Goal: Information Seeking & Learning: Learn about a topic

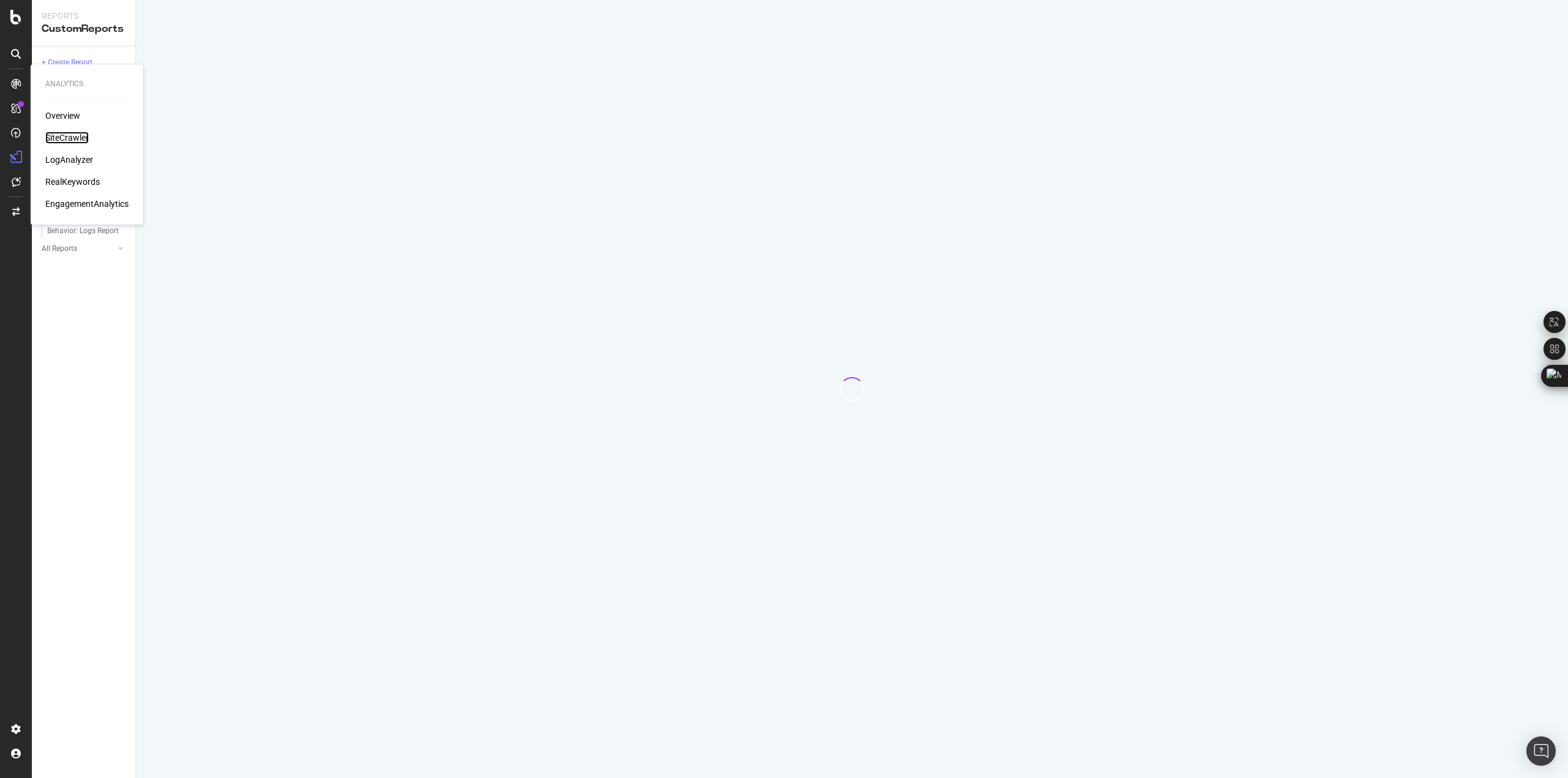
click at [67, 132] on div "SiteCrawler" at bounding box center [67, 137] width 44 height 12
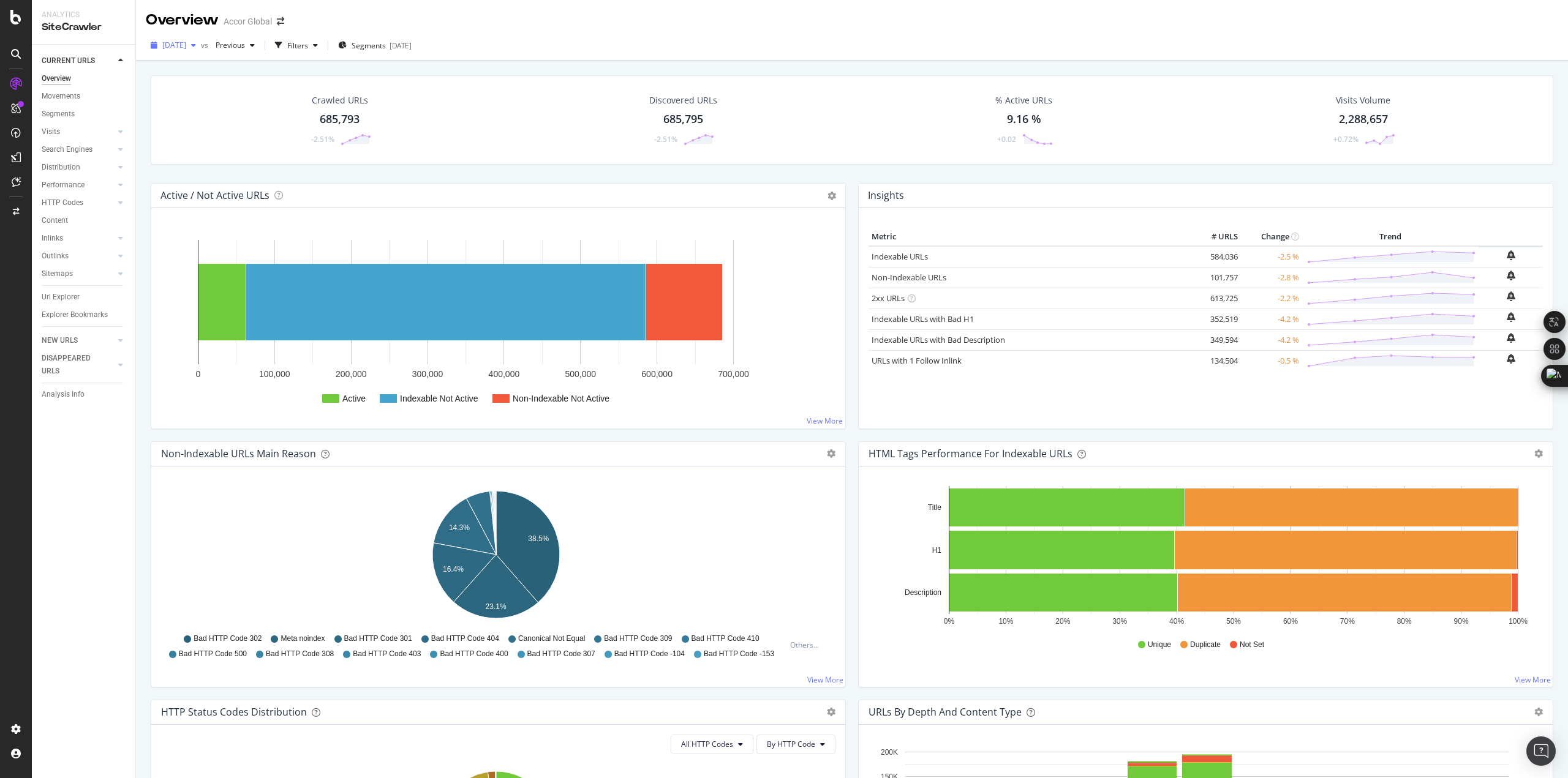
click at [187, 44] on span "[DATE]" at bounding box center [174, 44] width 24 height 10
click at [308, 48] on div "Filters" at bounding box center [298, 45] width 21 height 10
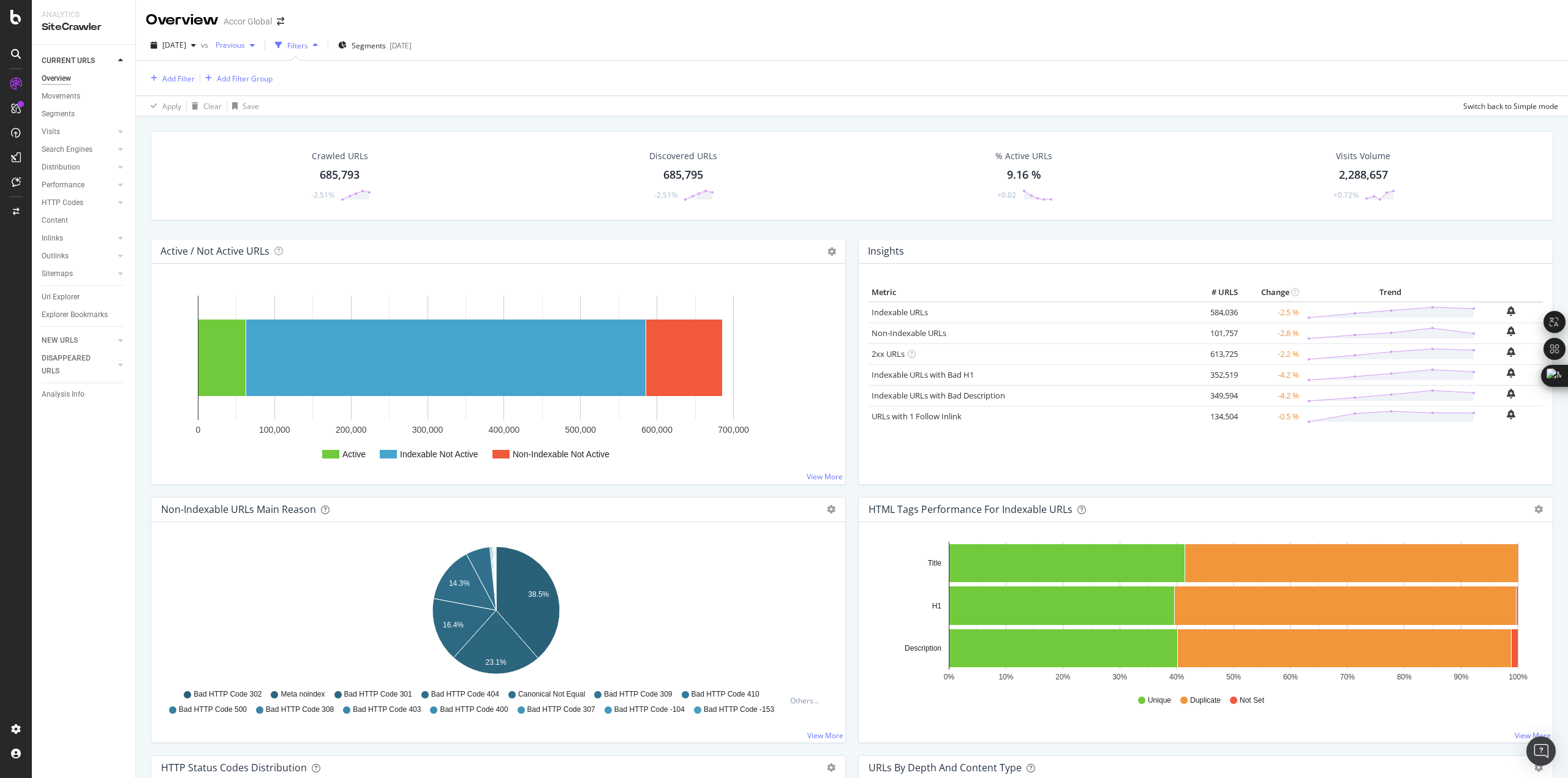
click at [245, 43] on span "Previous" at bounding box center [228, 44] width 34 height 10
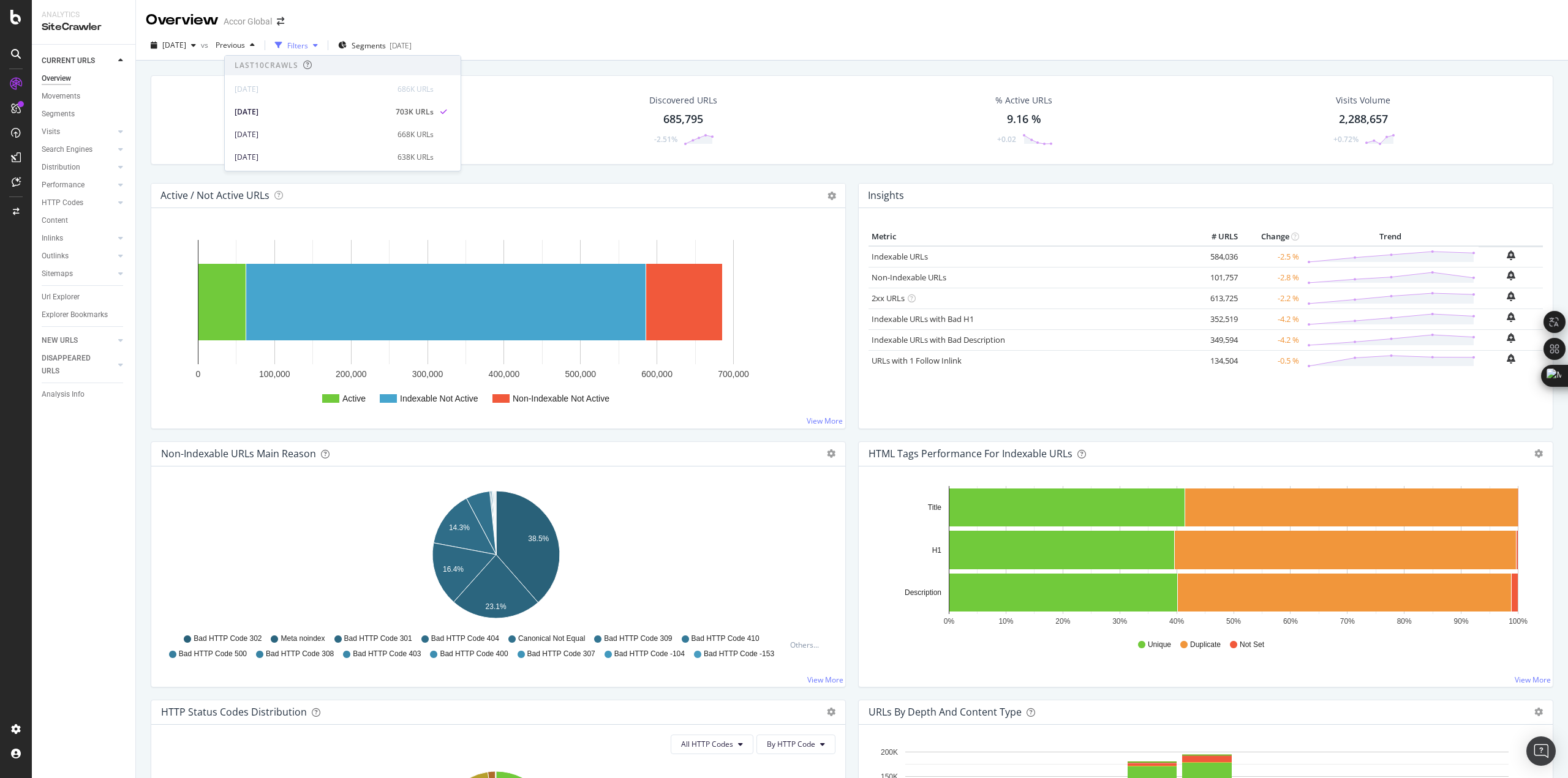
click at [308, 43] on div "Filters" at bounding box center [298, 45] width 21 height 10
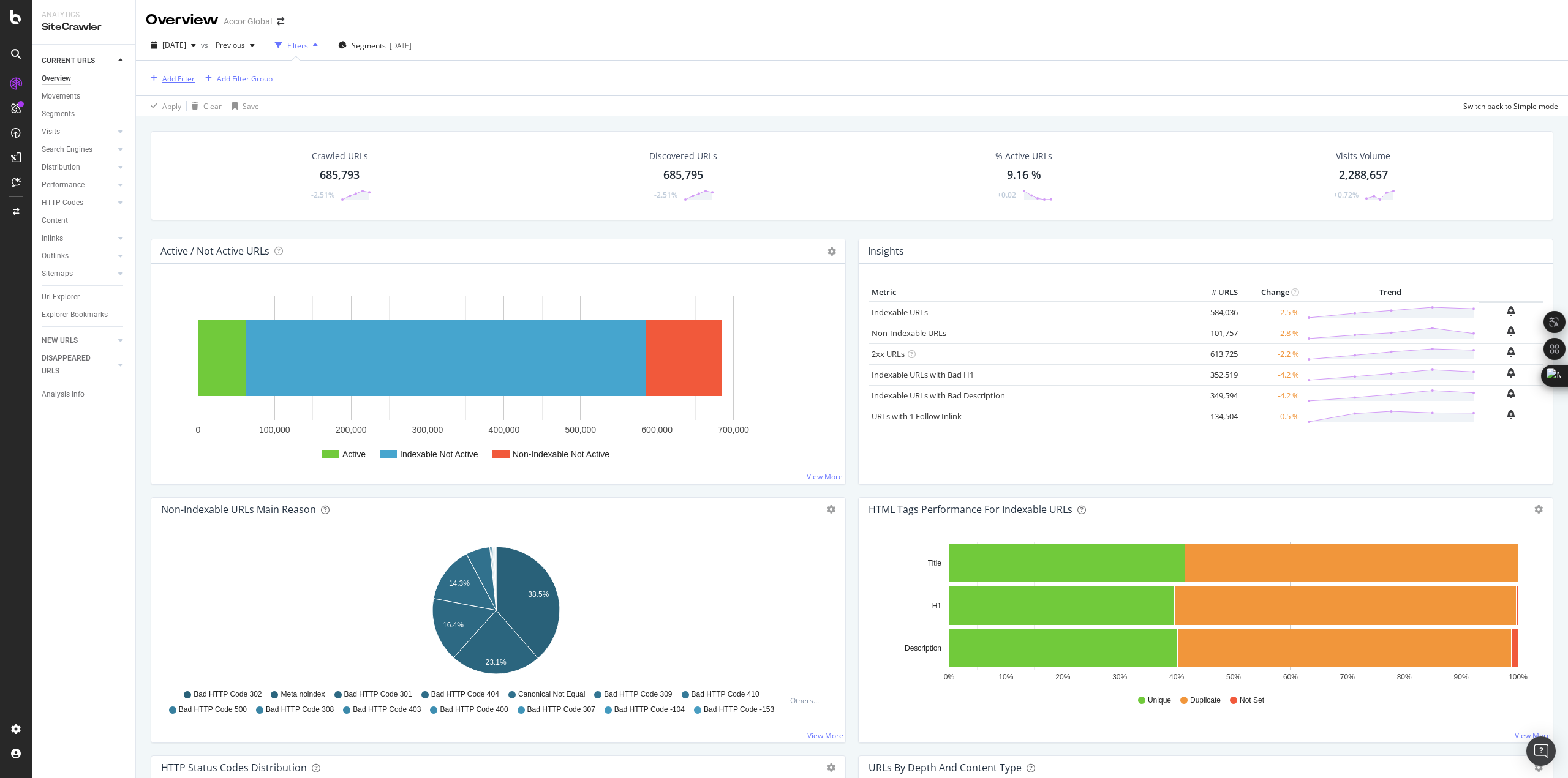
click at [175, 77] on div "Add Filter" at bounding box center [178, 78] width 32 height 10
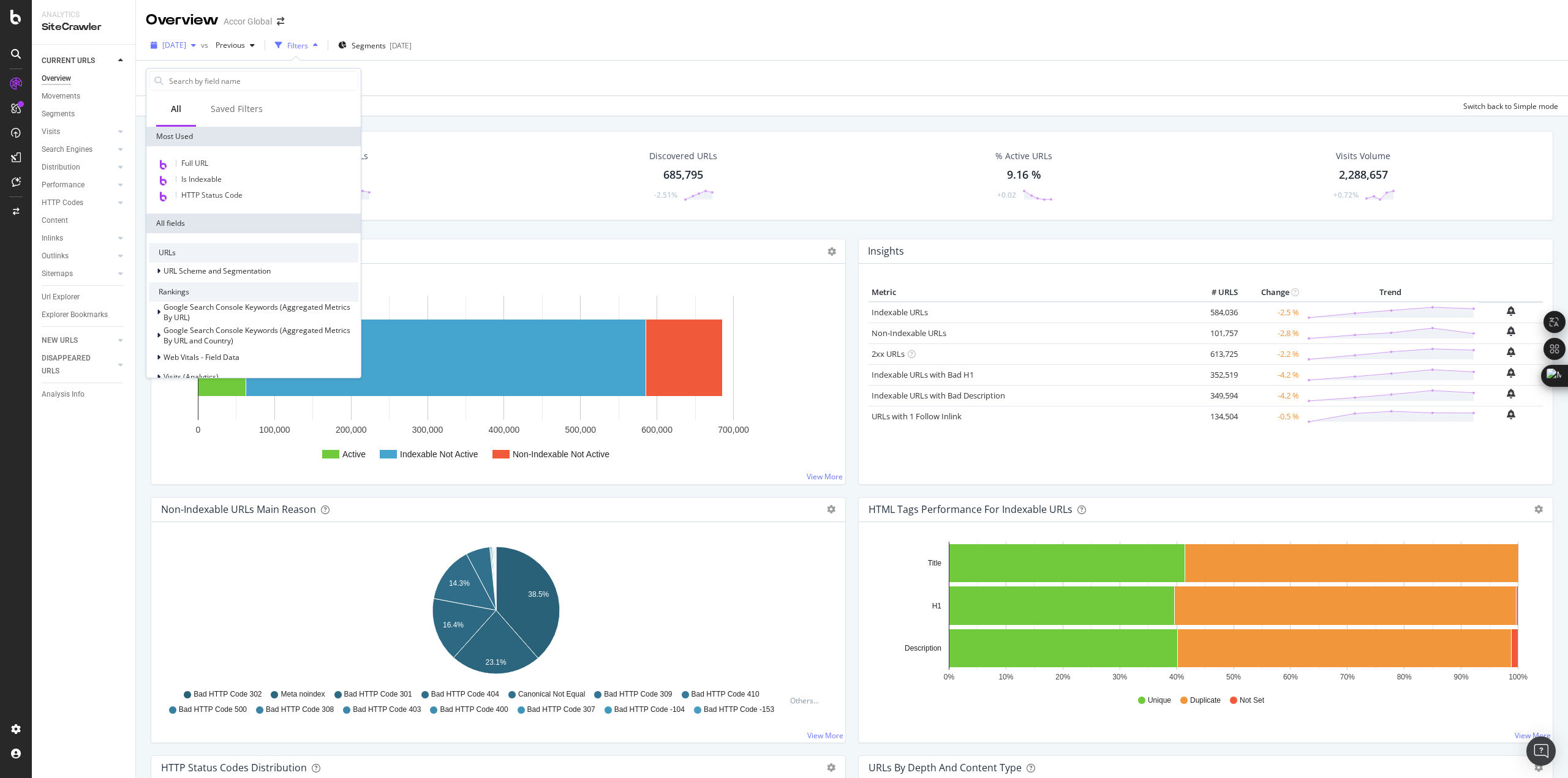
click at [187, 40] on span "[DATE]" at bounding box center [174, 44] width 24 height 10
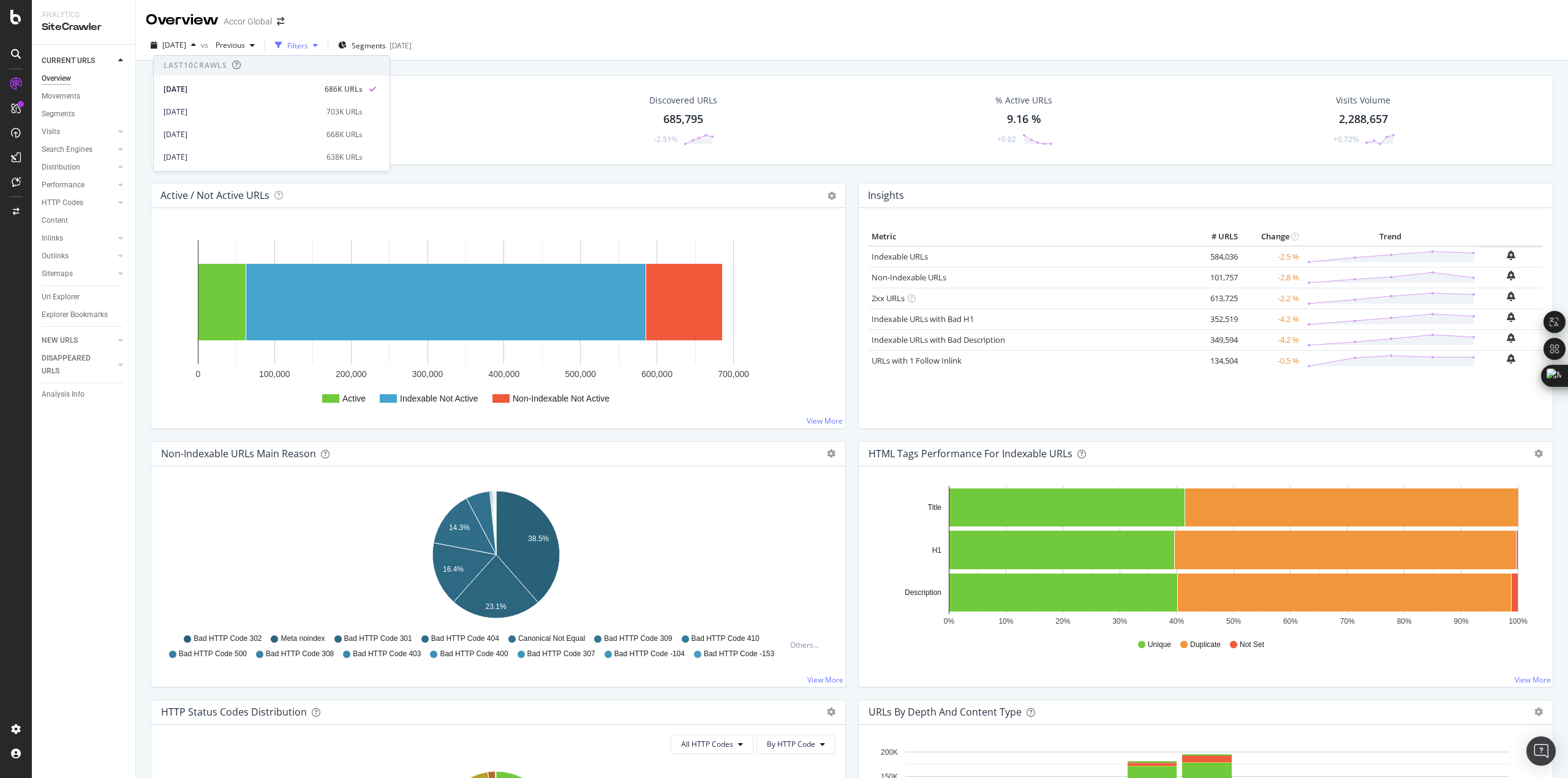
click at [323, 42] on div "button" at bounding box center [316, 45] width 15 height 7
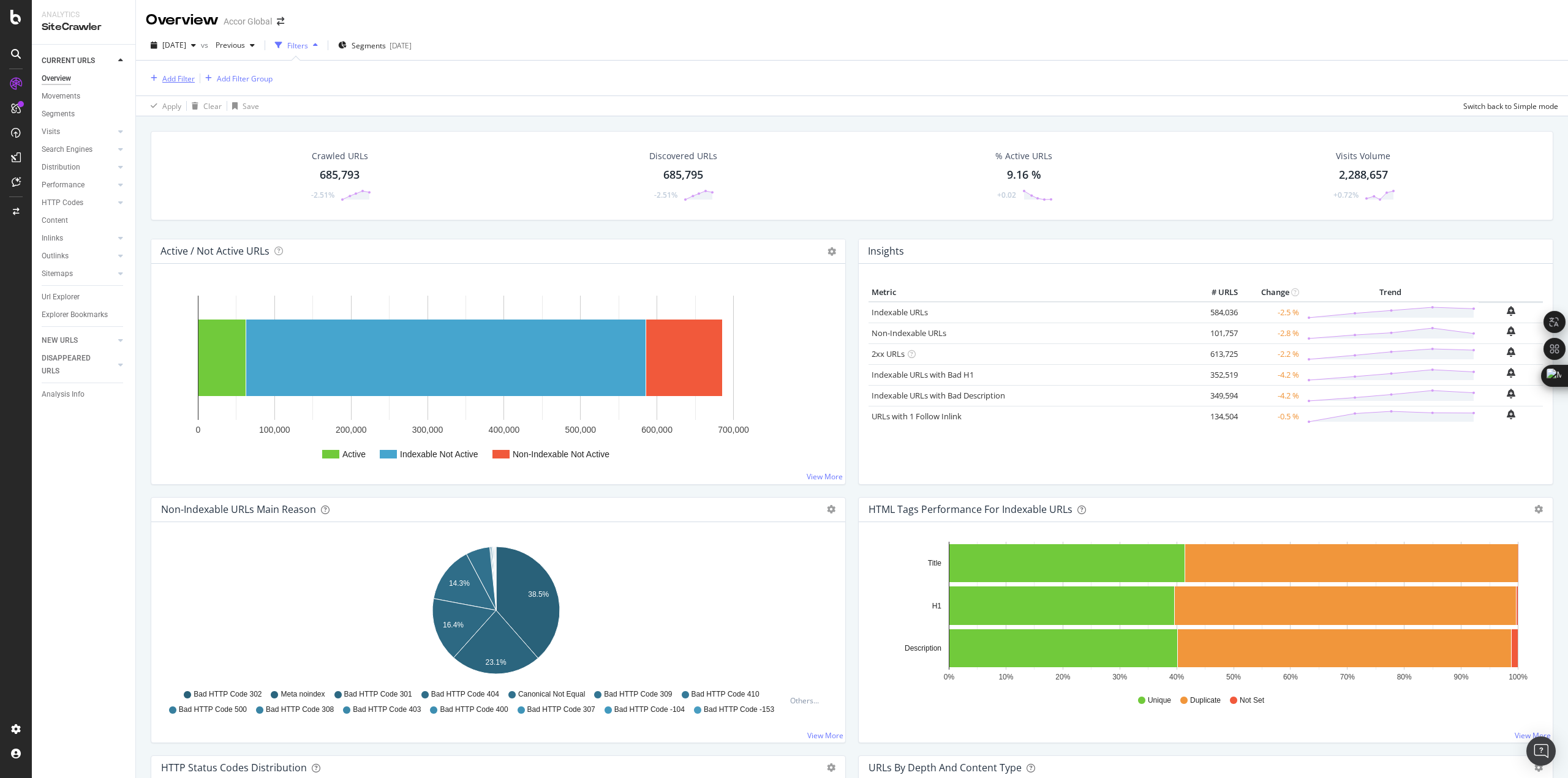
click at [194, 74] on div "Add Filter Add Filter Group" at bounding box center [209, 78] width 127 height 15
click at [188, 77] on div "Add Filter" at bounding box center [178, 78] width 32 height 10
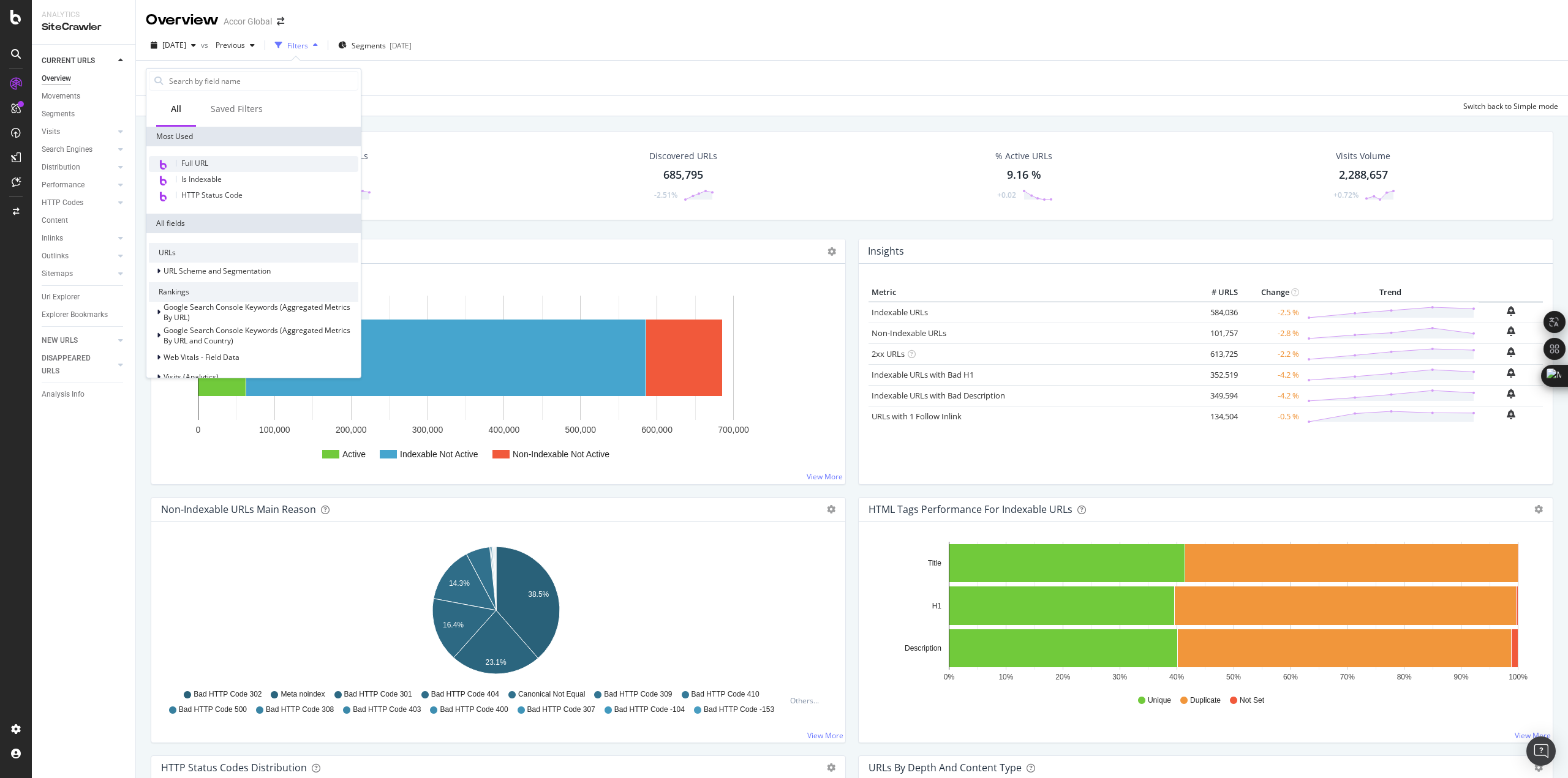
click at [235, 169] on div "Full URL" at bounding box center [253, 164] width 209 height 16
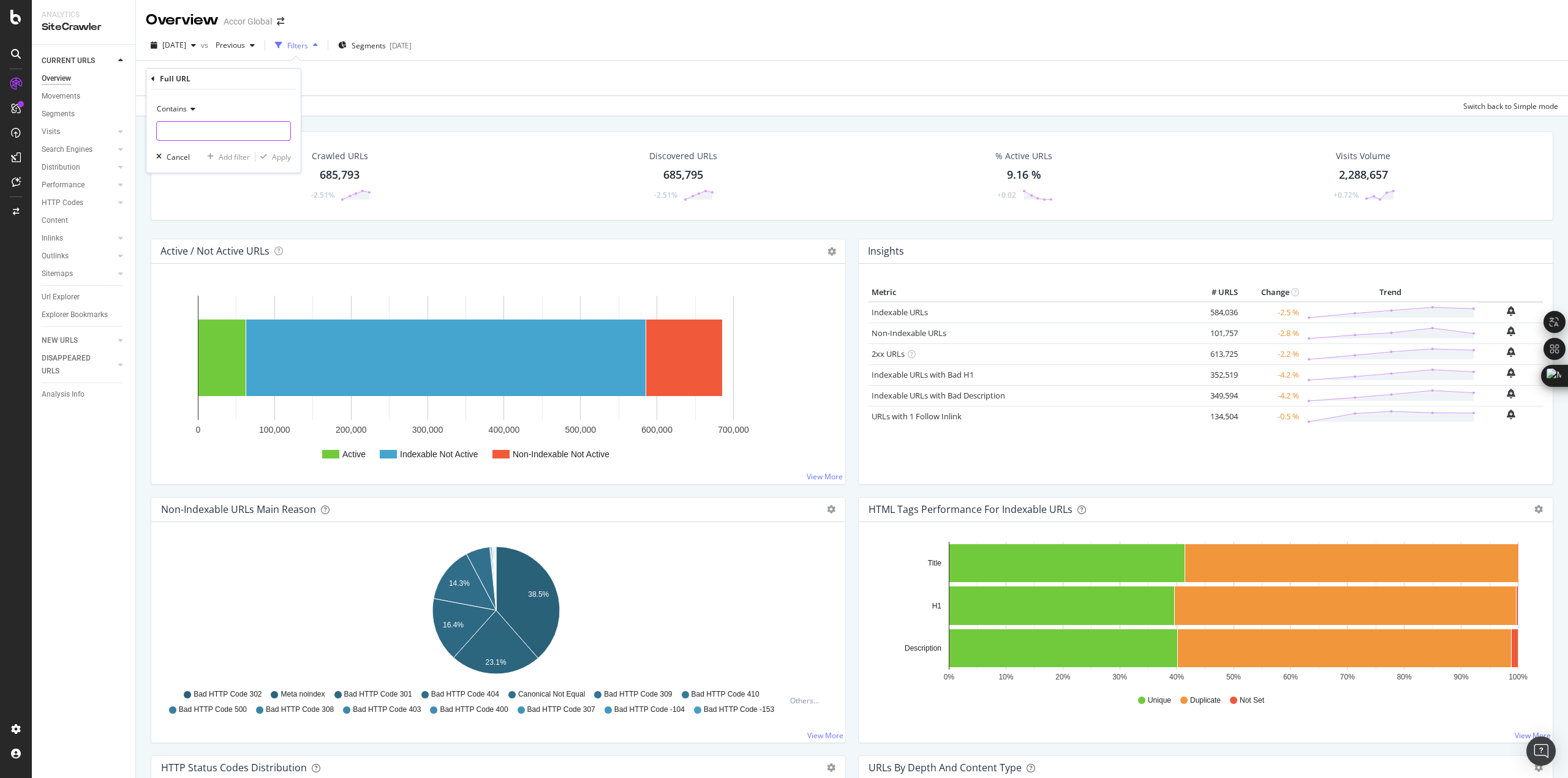
click at [219, 126] on input "text" at bounding box center [223, 131] width 133 height 19
click at [185, 102] on div "Contains" at bounding box center [223, 109] width 135 height 19
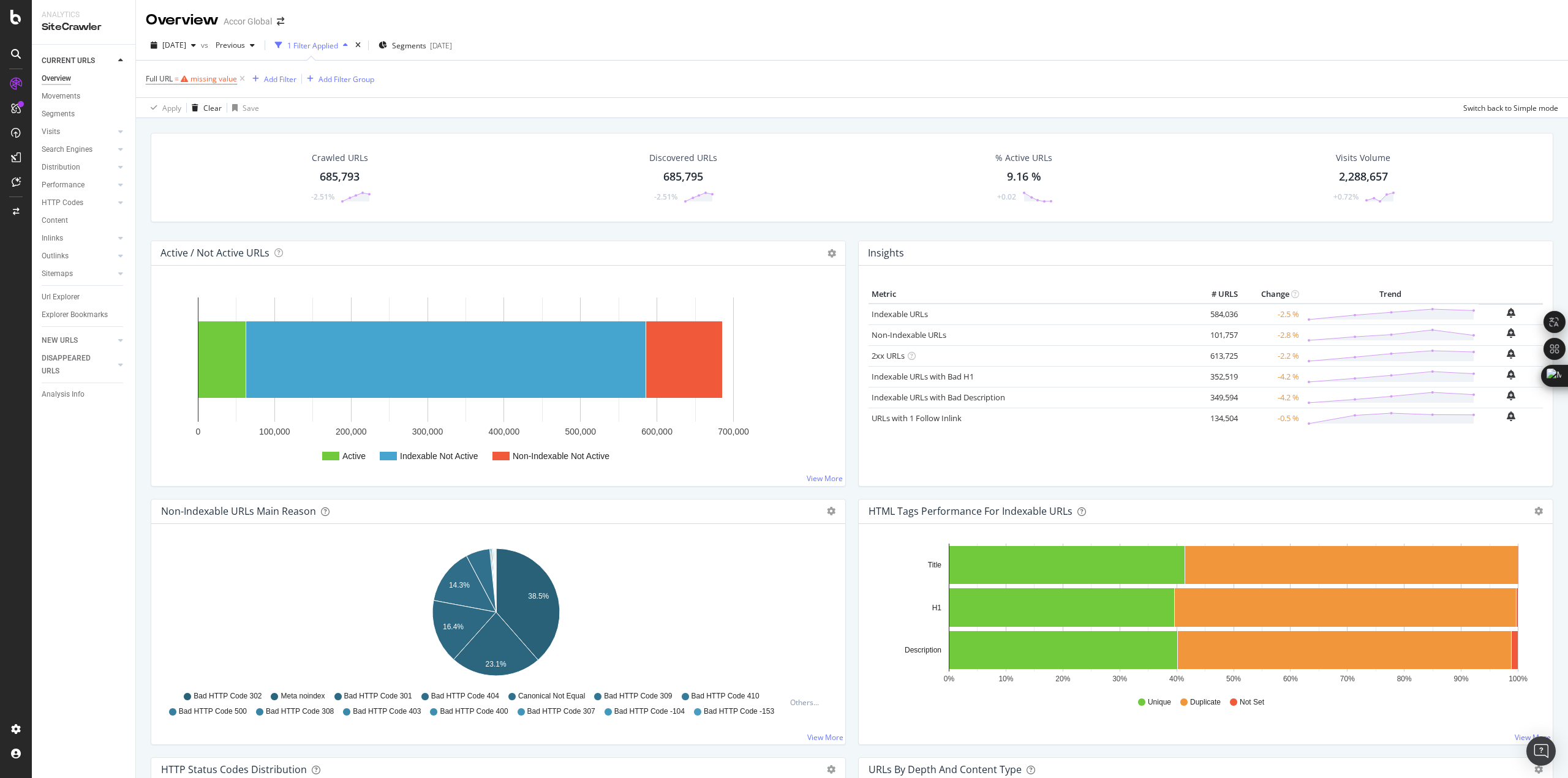
click at [425, 97] on div "Full URL = missing value Add Filter Add Filter Group Apply Clear Save Switch ba…" at bounding box center [852, 89] width 1412 height 57
click at [242, 80] on icon at bounding box center [242, 78] width 10 height 12
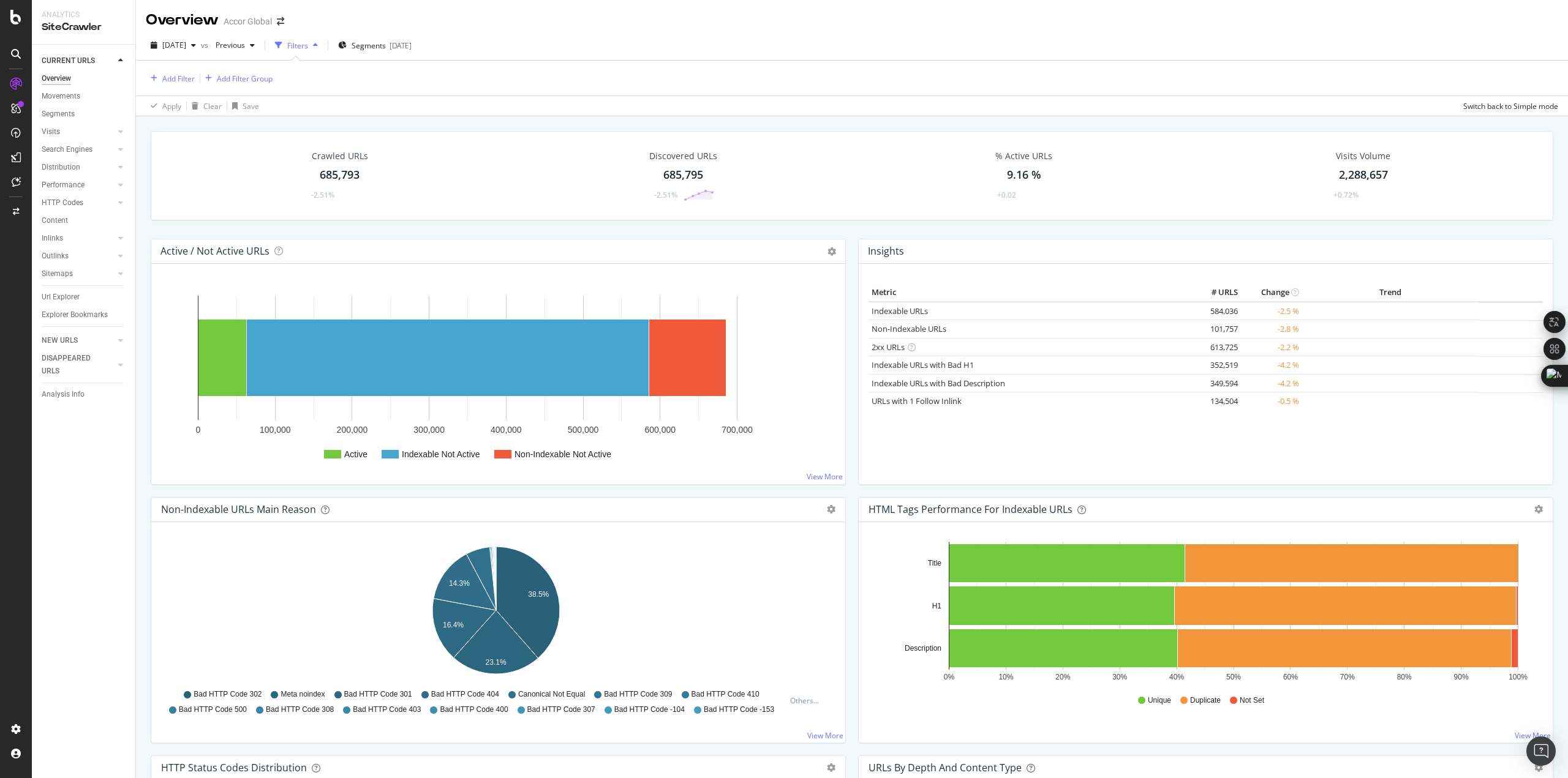
click at [308, 45] on div "Filters" at bounding box center [298, 45] width 21 height 10
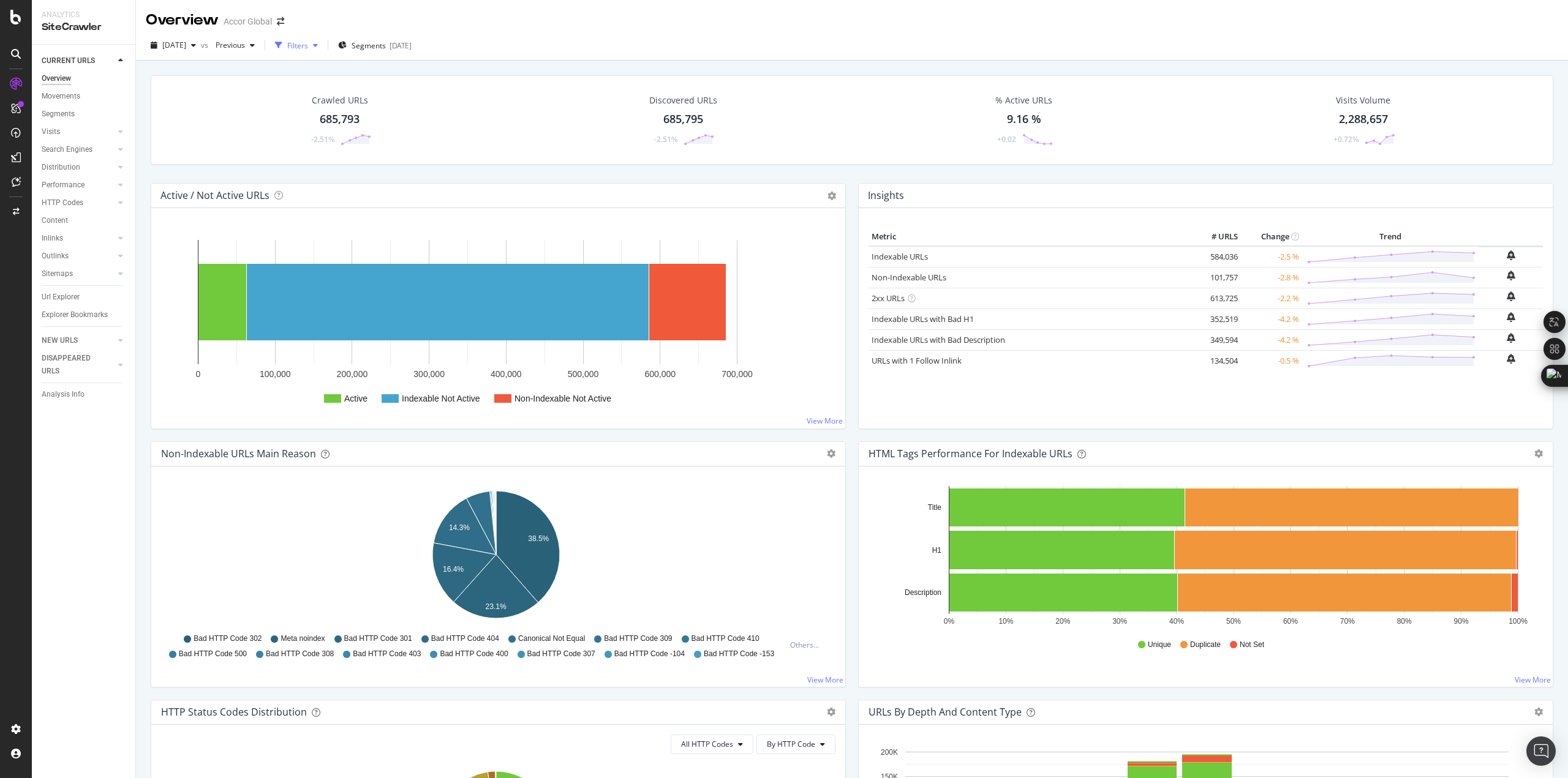
click at [308, 45] on div "Filters" at bounding box center [298, 45] width 21 height 10
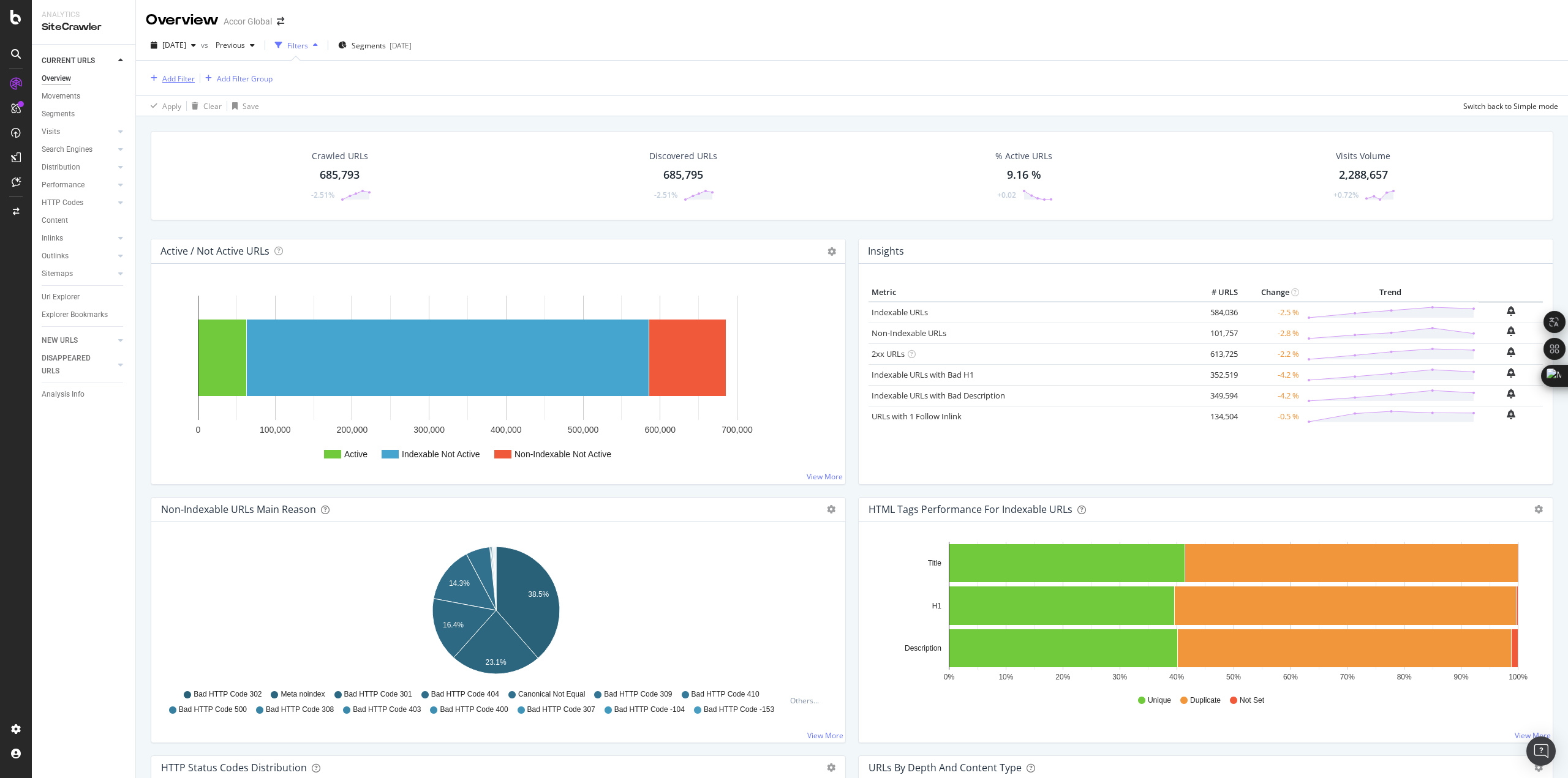
click at [168, 77] on div "Add Filter" at bounding box center [178, 78] width 32 height 10
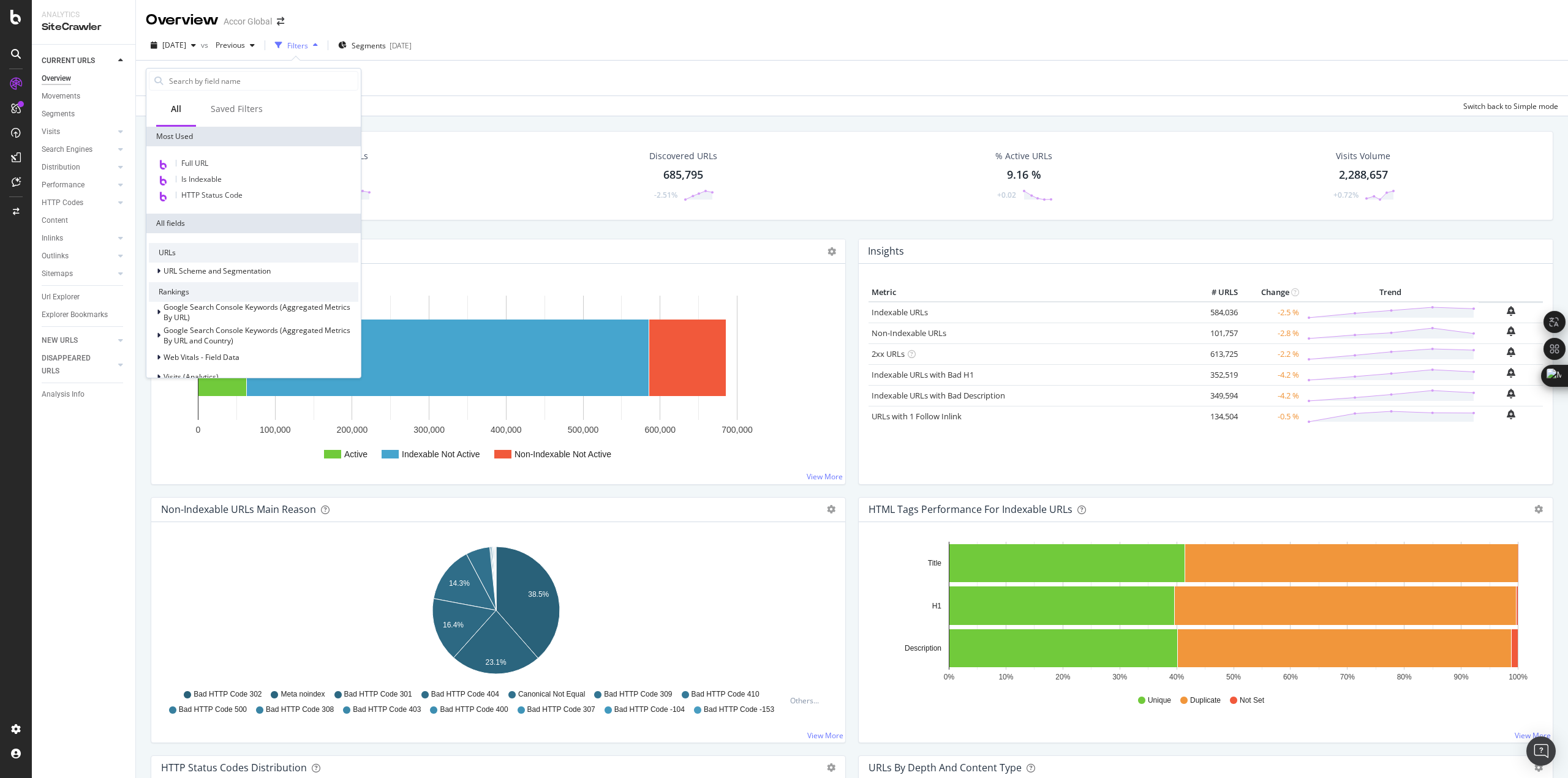
click at [509, 82] on div "Add Filter Add Filter Group" at bounding box center [852, 77] width 1412 height 35
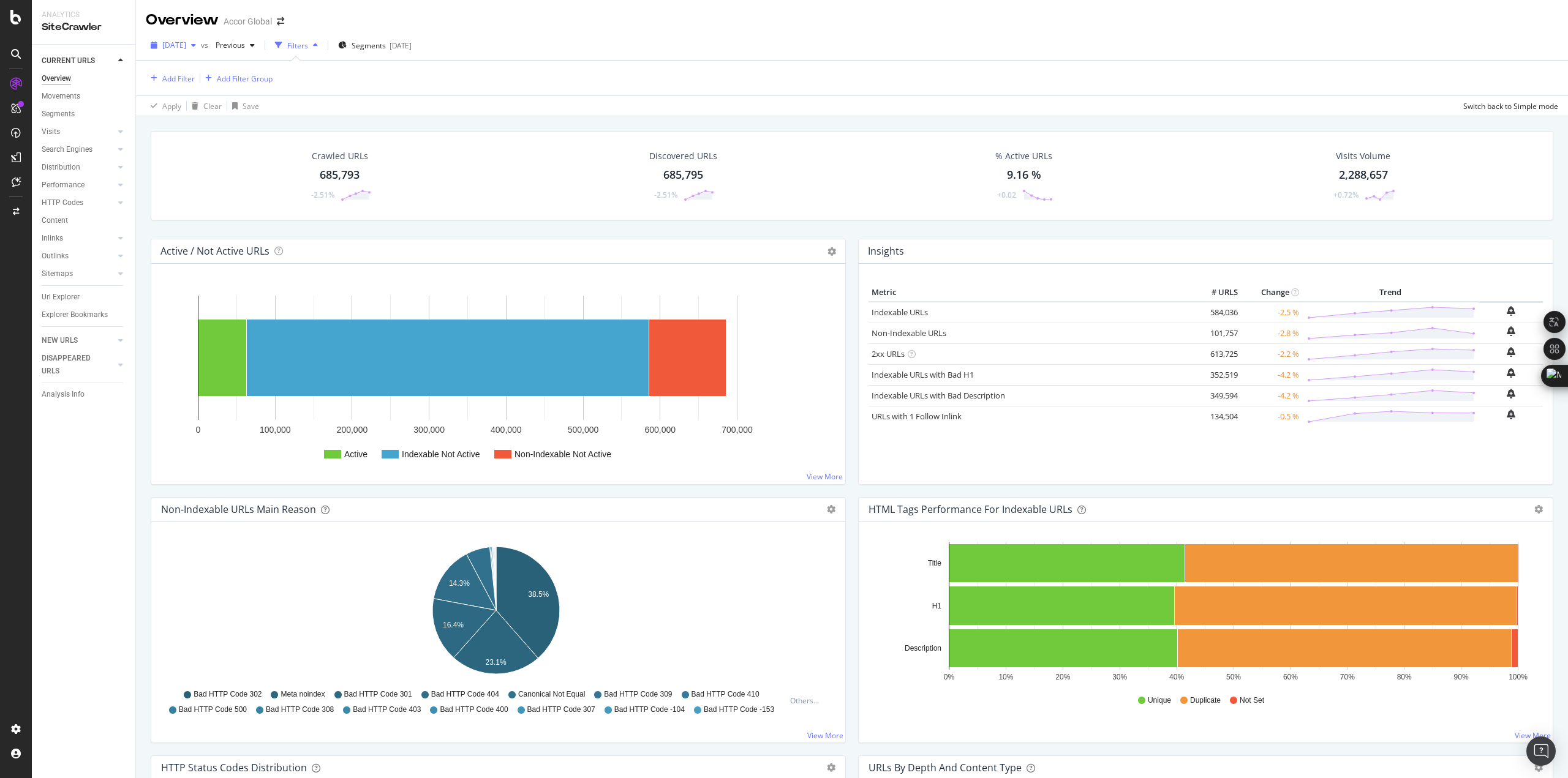
click at [187, 42] on span "[DATE]" at bounding box center [174, 44] width 24 height 10
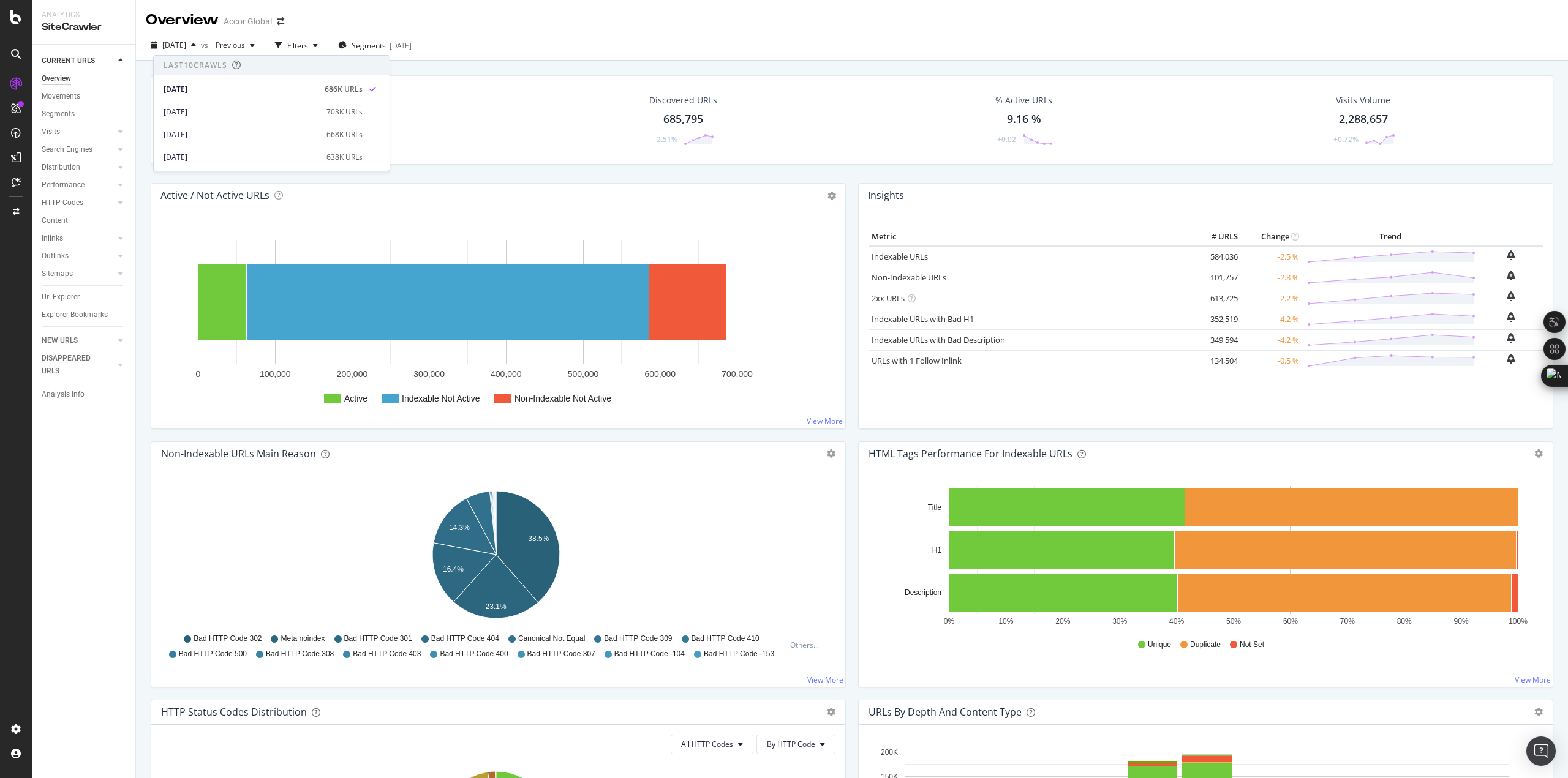
click at [462, 85] on div "Crawled URLs 685,793 -2.51% Discovered URLs 685,795 -2.51% % Active URLs 9.16 %…" at bounding box center [852, 119] width 1402 height 90
click at [187, 46] on span "[DATE]" at bounding box center [174, 44] width 24 height 10
click at [245, 46] on span "Previous" at bounding box center [228, 44] width 34 height 10
click at [304, 120] on div "[DATE] 315K URLs" at bounding box center [342, 127] width 236 height 18
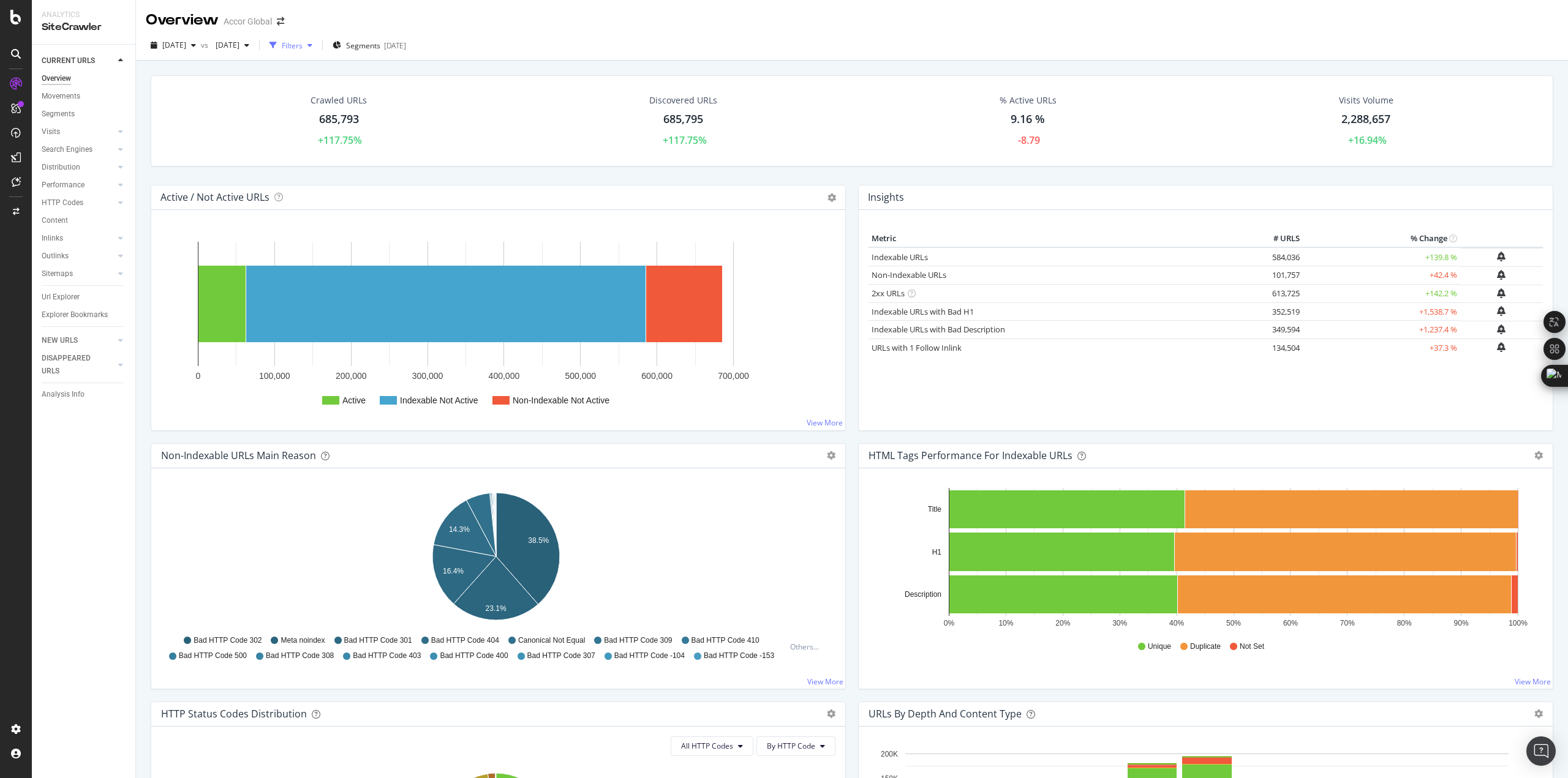
click at [303, 48] on div "Filters" at bounding box center [292, 45] width 21 height 10
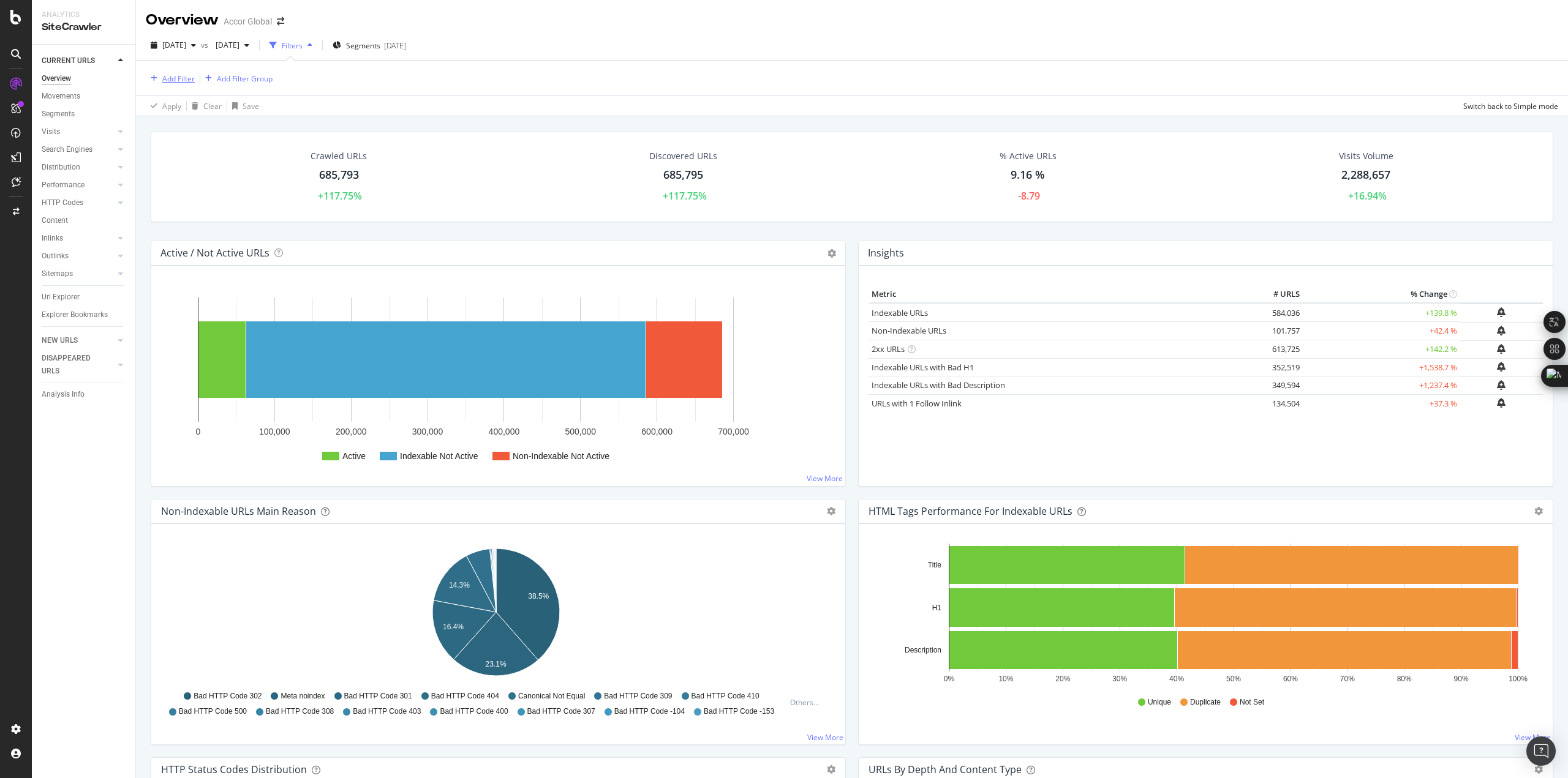
click at [168, 80] on div "Add Filter" at bounding box center [178, 78] width 32 height 10
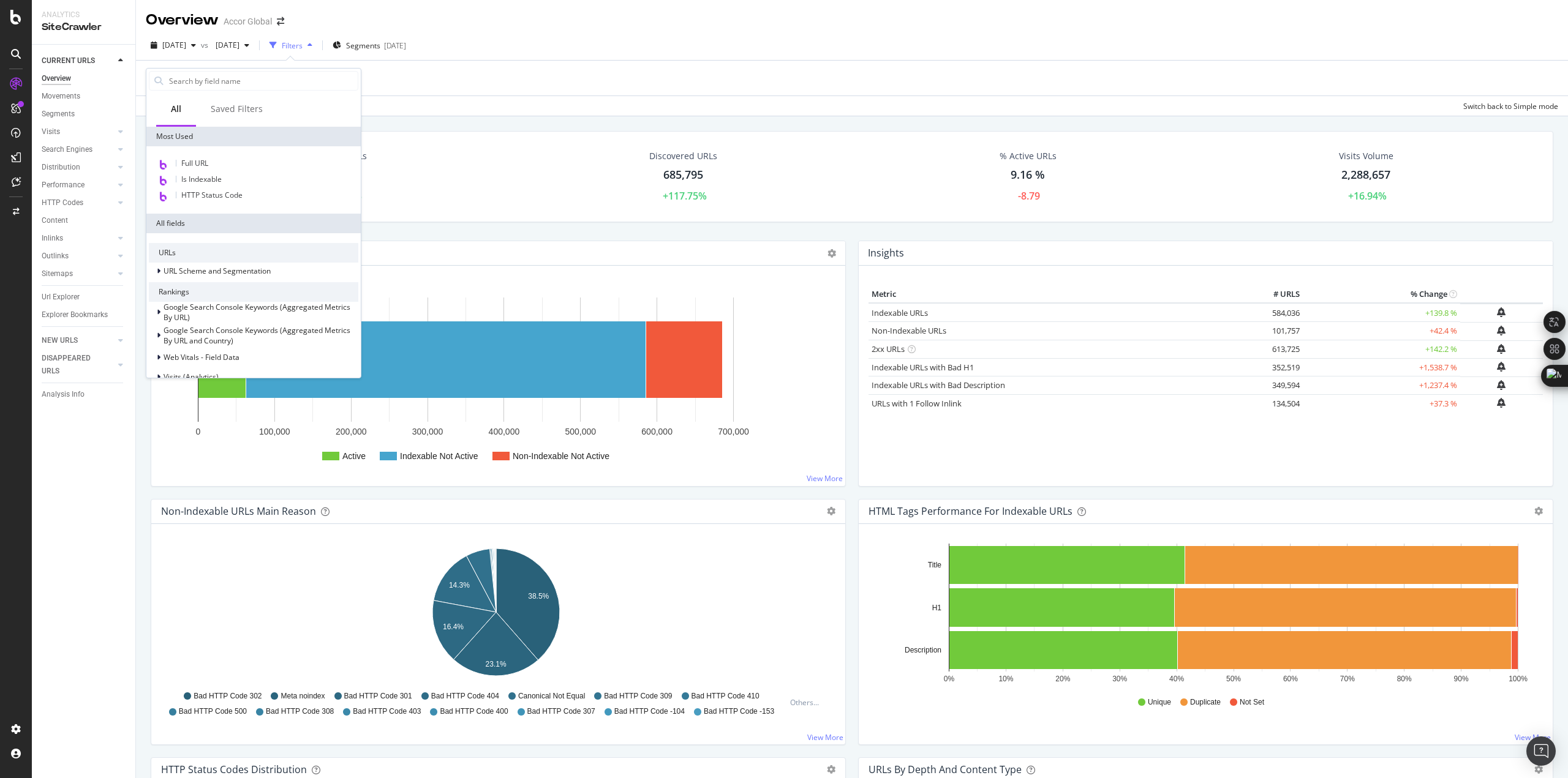
click at [504, 80] on div "Add Filter Add Filter Group" at bounding box center [852, 77] width 1412 height 35
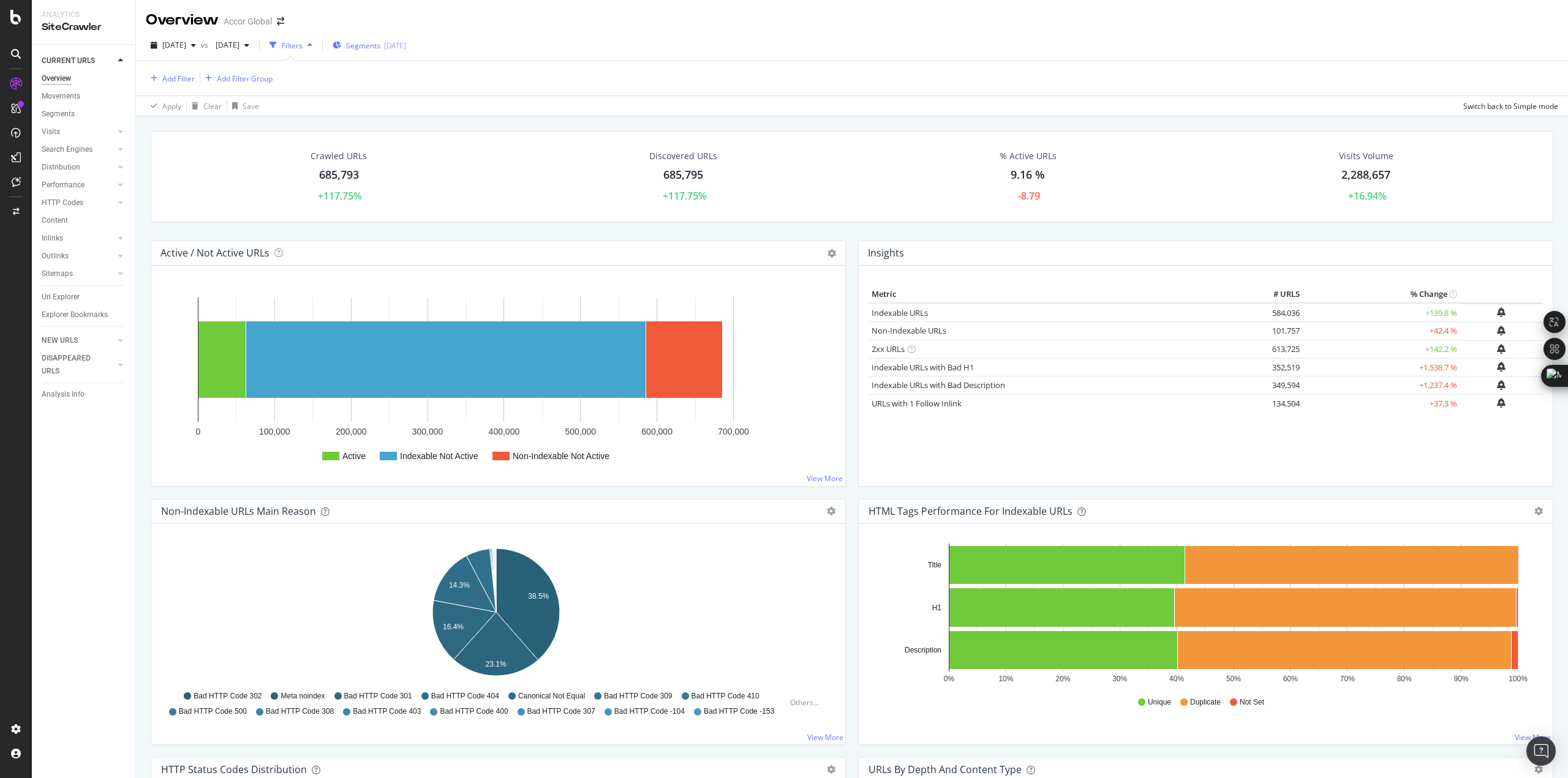
click at [380, 45] on span "Segments" at bounding box center [363, 45] width 34 height 10
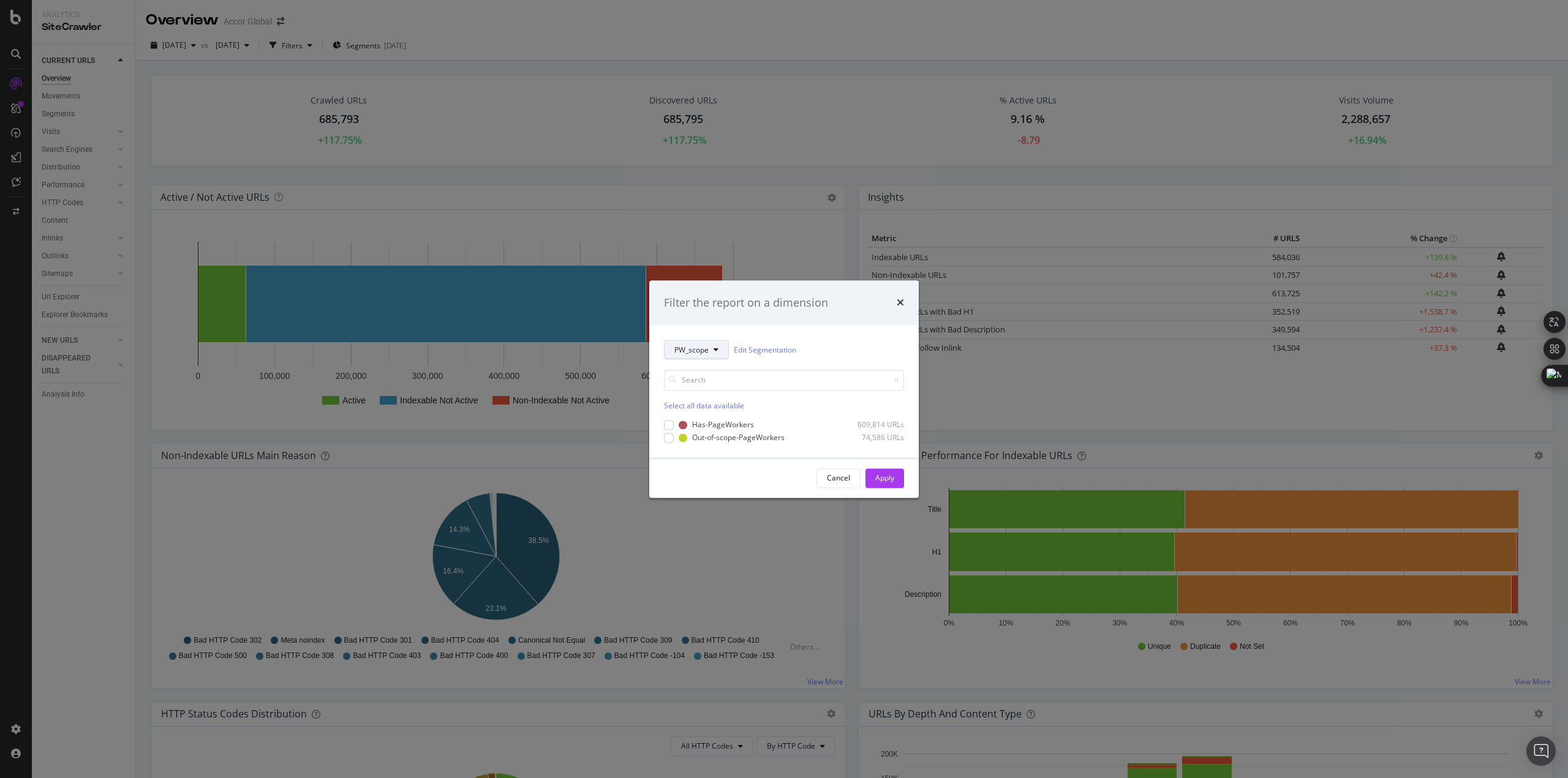
click at [681, 351] on span "PW_scope" at bounding box center [691, 349] width 34 height 10
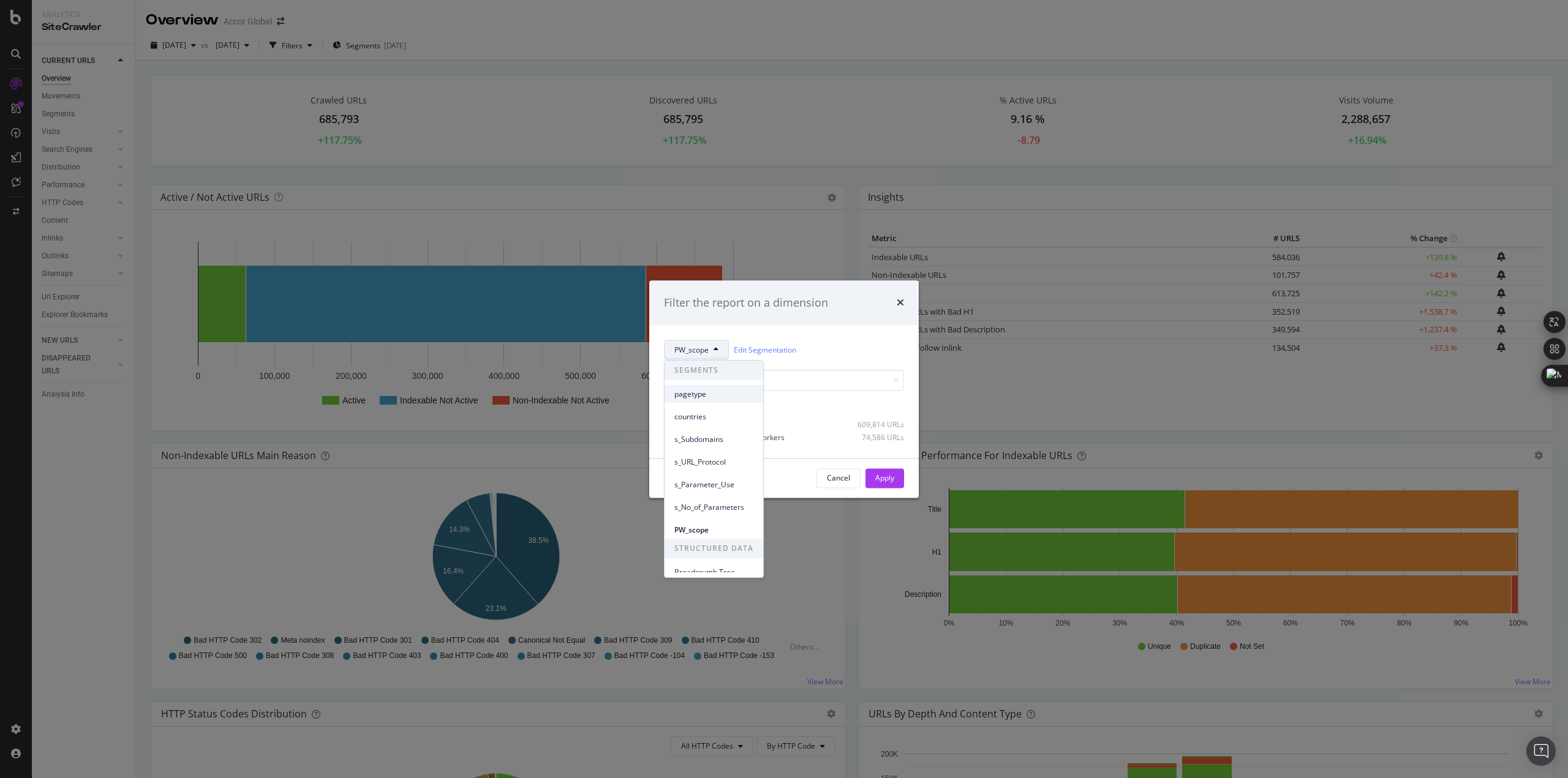
click at [702, 399] on span "pagetype" at bounding box center [714, 395] width 79 height 11
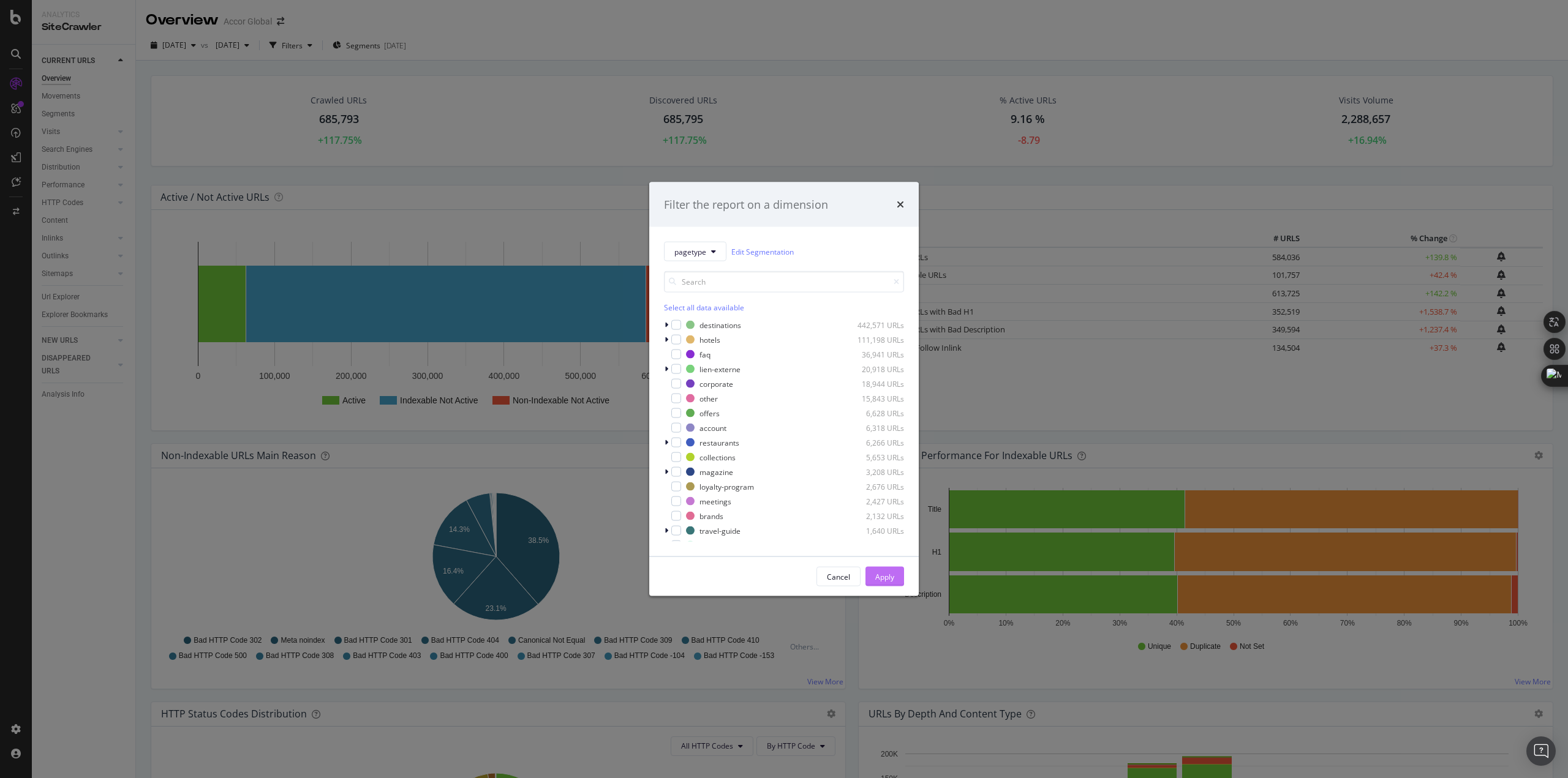
click at [892, 572] on div "Apply" at bounding box center [885, 576] width 19 height 10
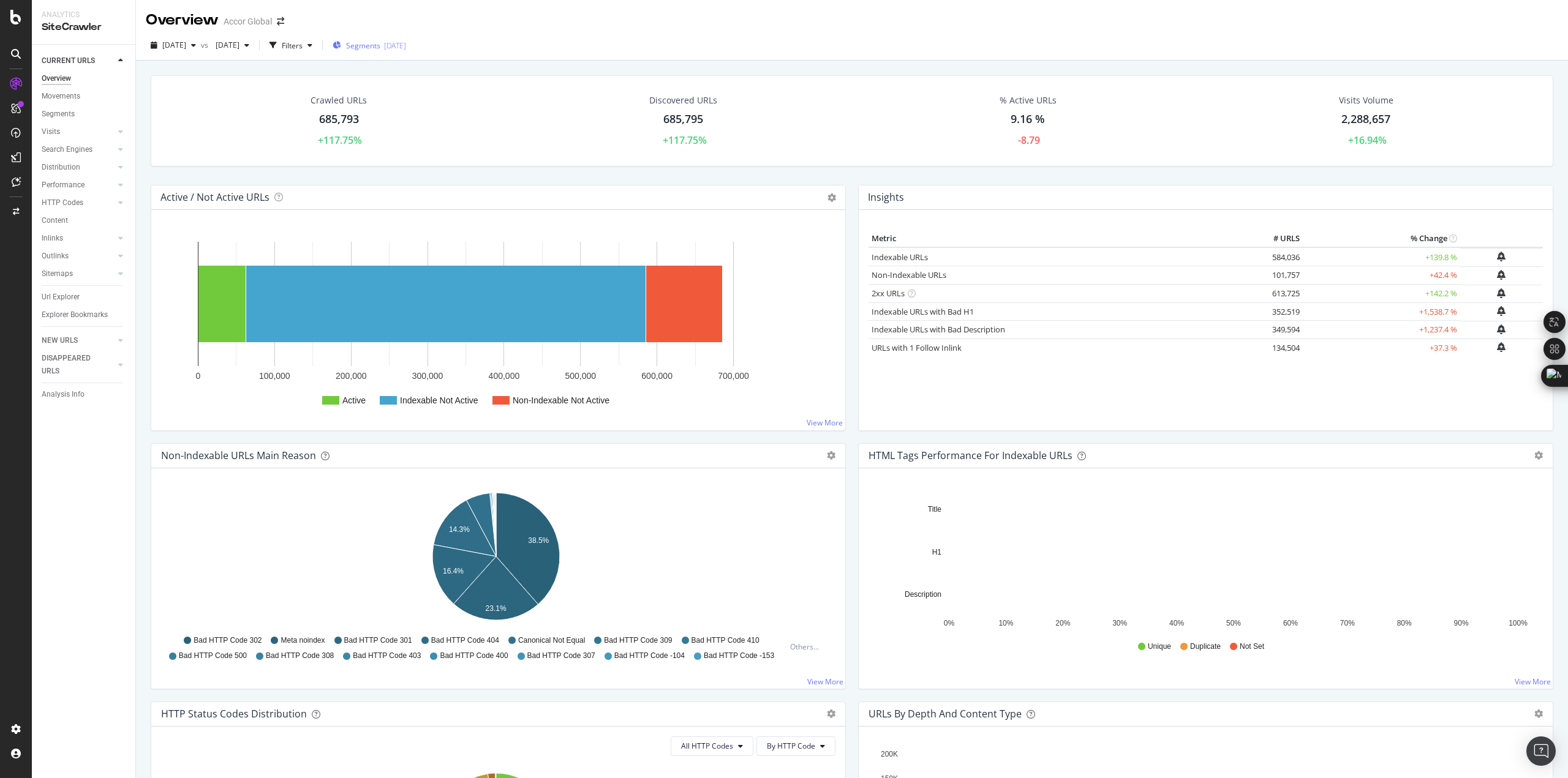
click at [380, 42] on span "Segments" at bounding box center [363, 45] width 34 height 10
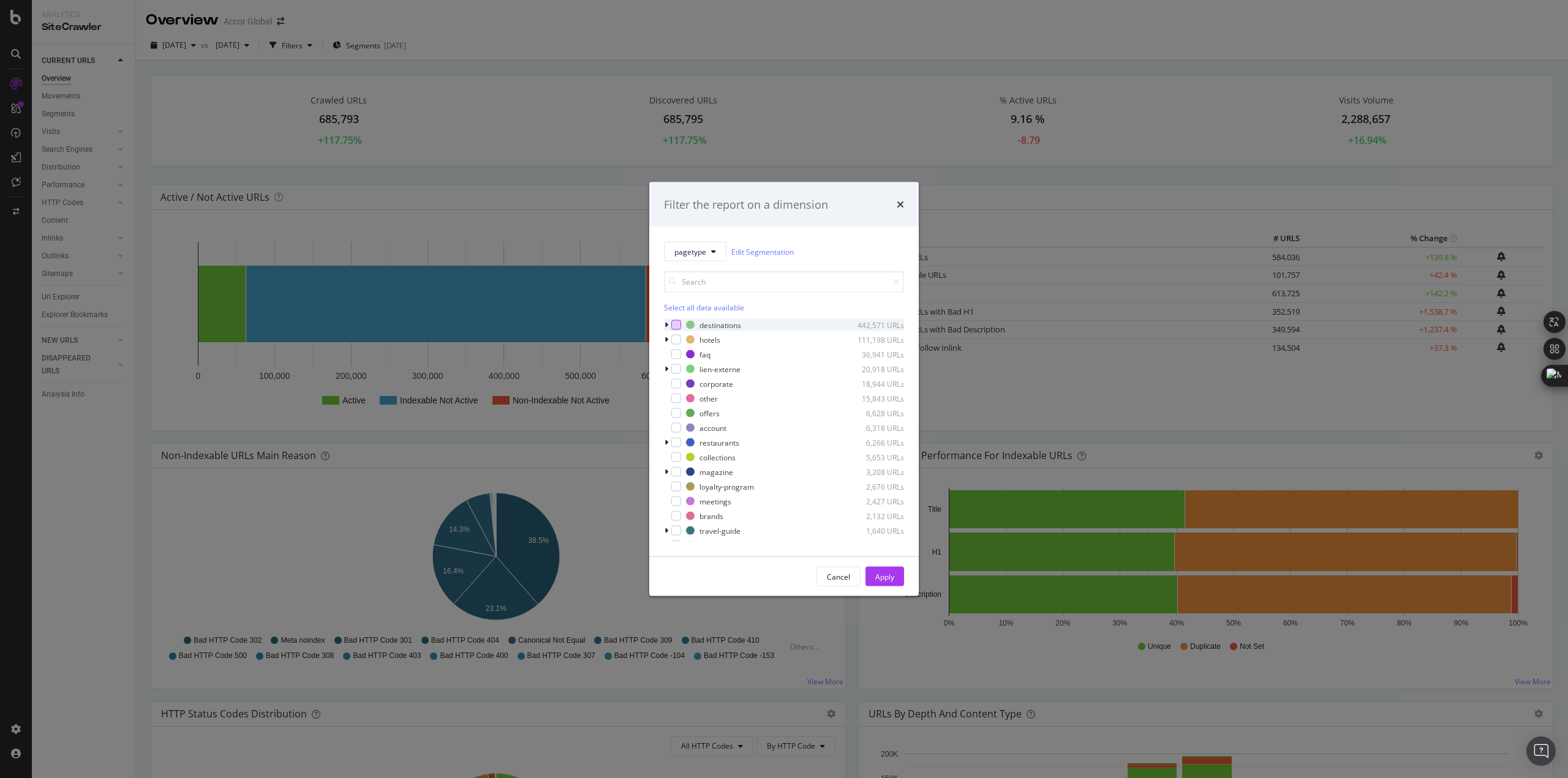
click at [677, 322] on div "modal" at bounding box center [676, 325] width 10 height 10
click at [891, 574] on div "Apply" at bounding box center [885, 576] width 19 height 10
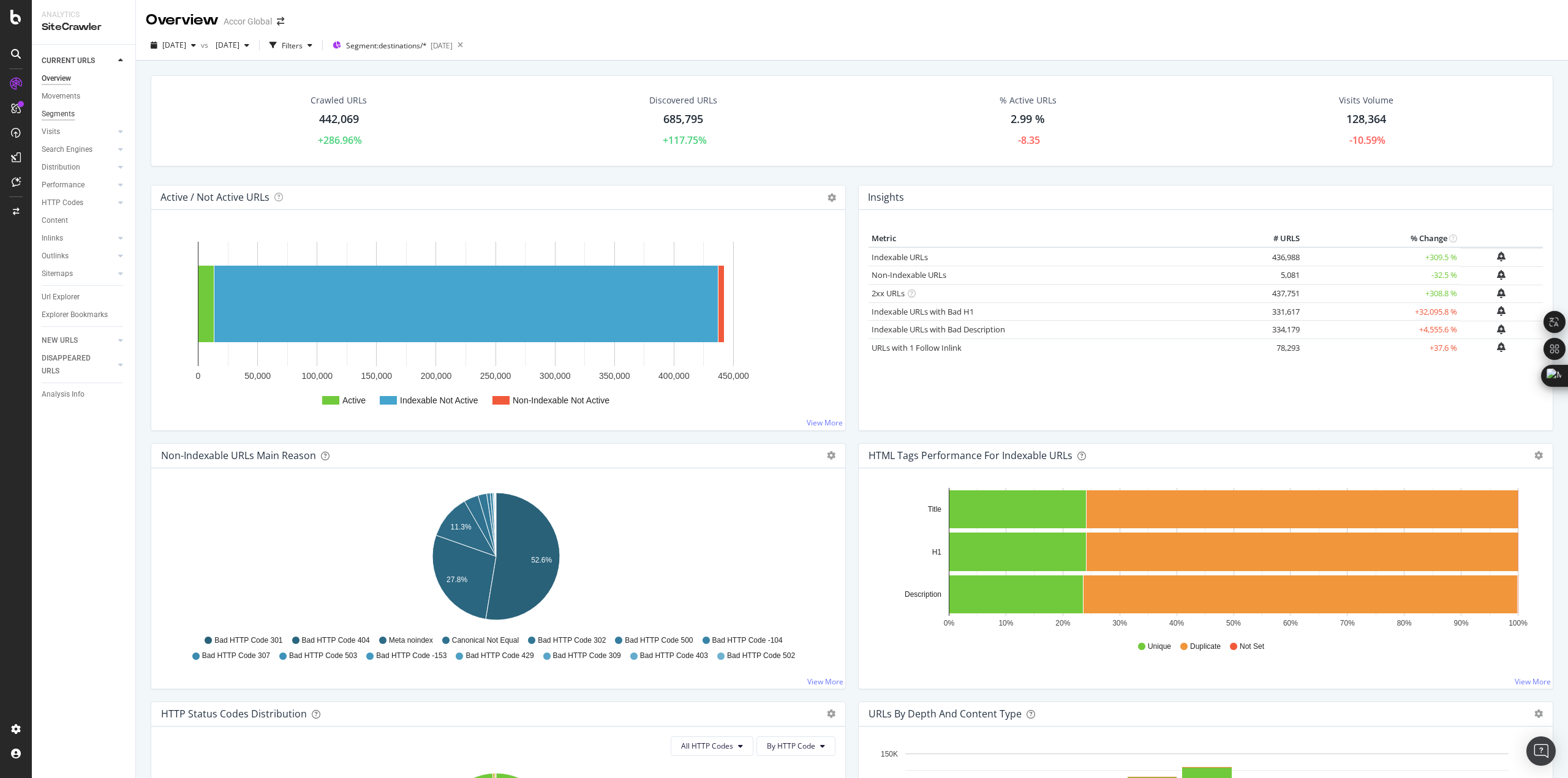
click at [66, 113] on div "Segments" at bounding box center [58, 115] width 33 height 13
click at [111, 202] on div at bounding box center [108, 203] width 12 height 12
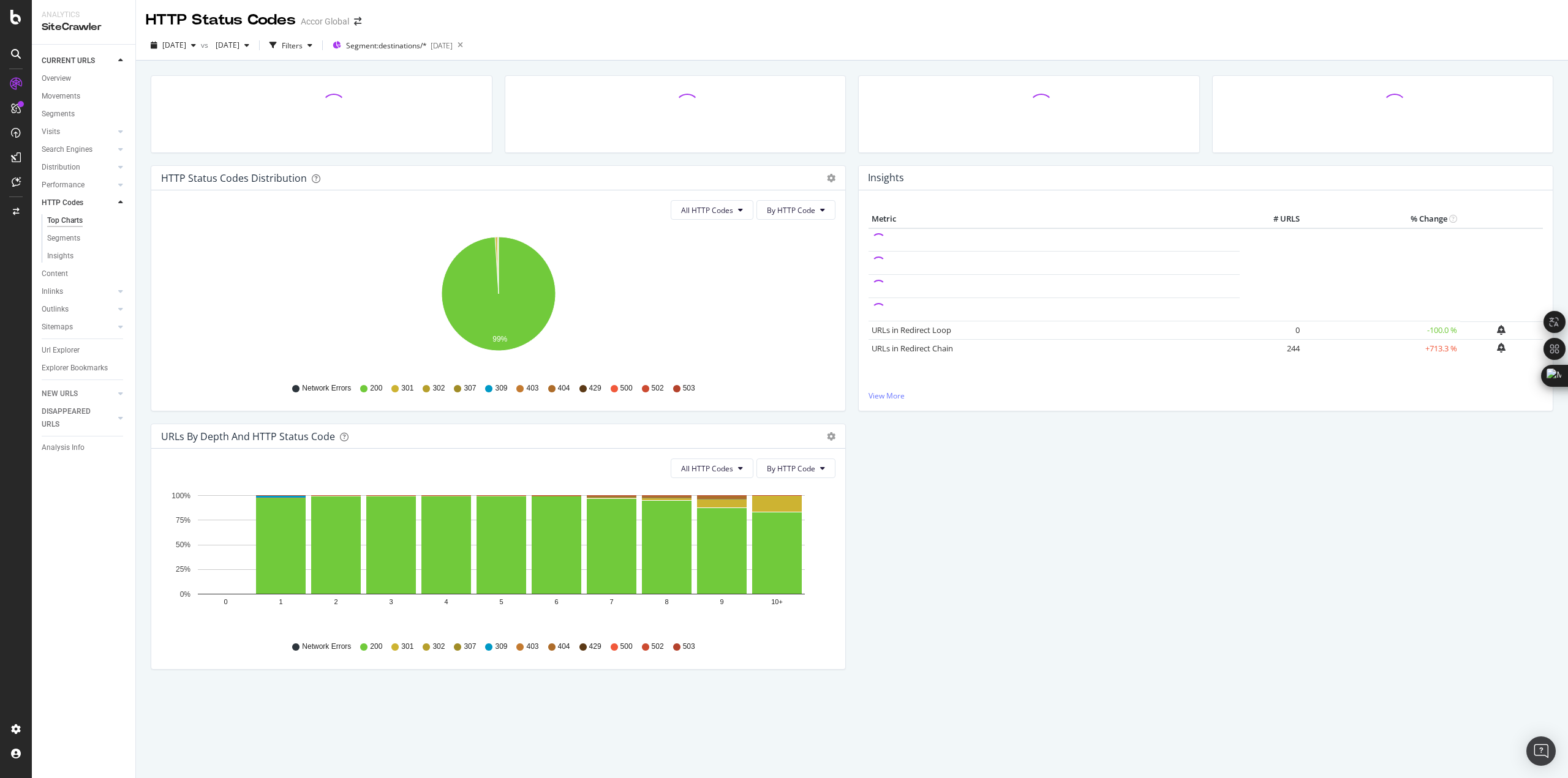
click at [94, 140] on div "Search Engines" at bounding box center [89, 149] width 94 height 18
click at [98, 146] on link "Search Engines" at bounding box center [78, 150] width 73 height 13
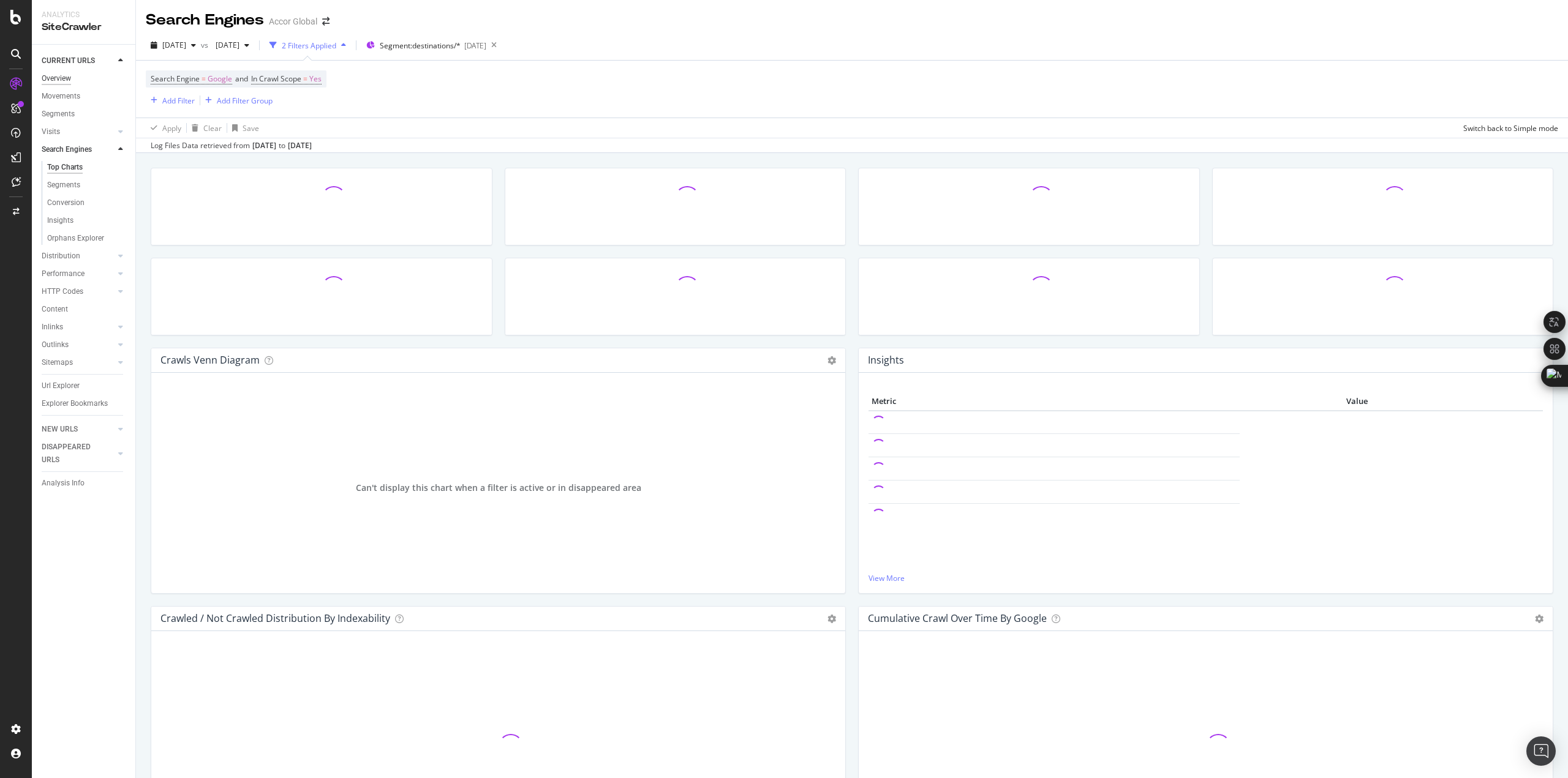
click at [60, 79] on div "Overview" at bounding box center [57, 79] width 29 height 13
